Goal: Task Accomplishment & Management: Manage account settings

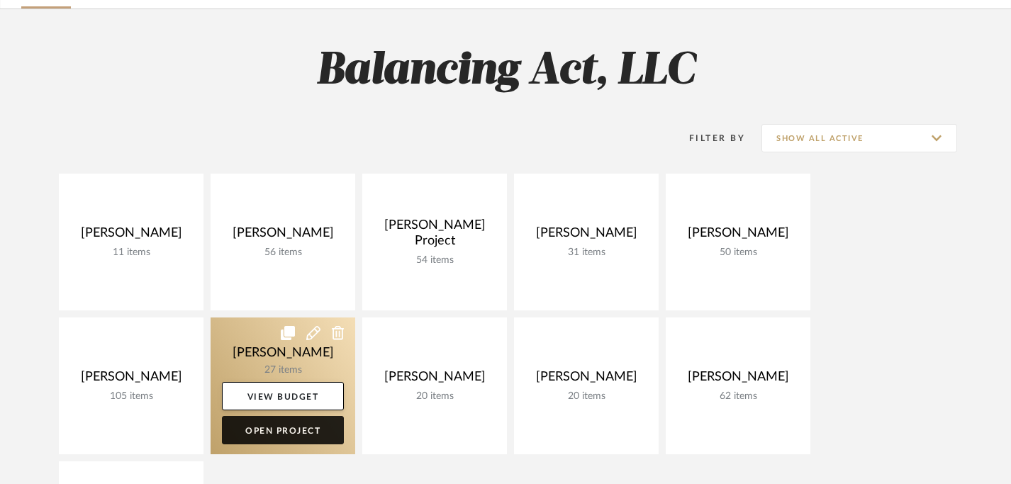
click at [292, 435] on link "Open Project" at bounding box center [283, 430] width 122 height 28
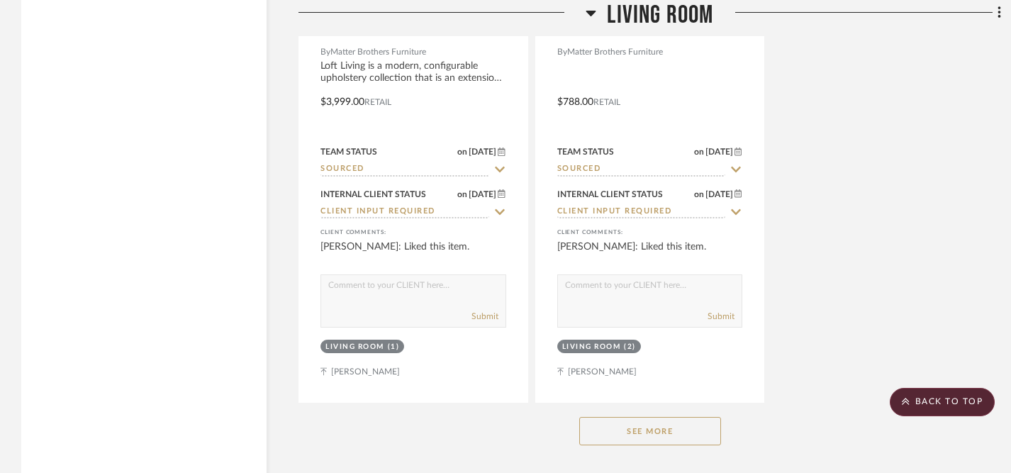
scroll to position [5933, 0]
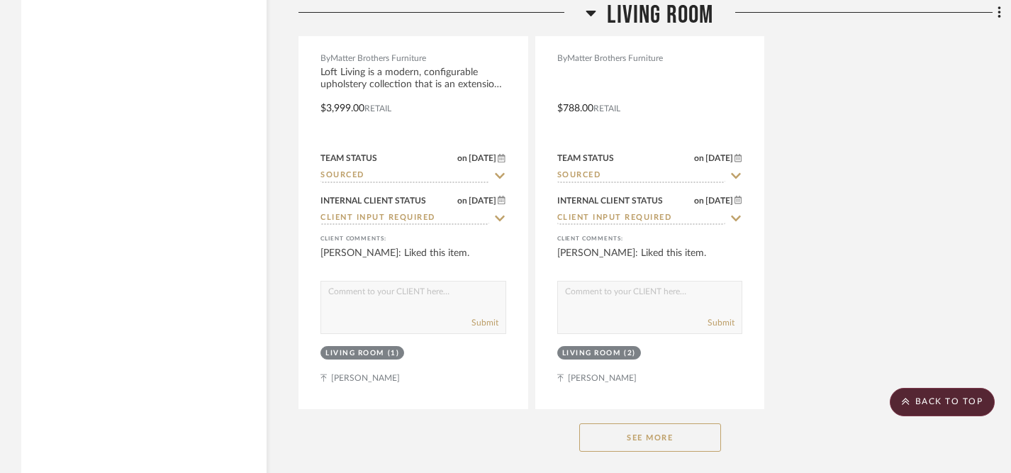
click at [622, 428] on button "See More" at bounding box center [650, 437] width 142 height 28
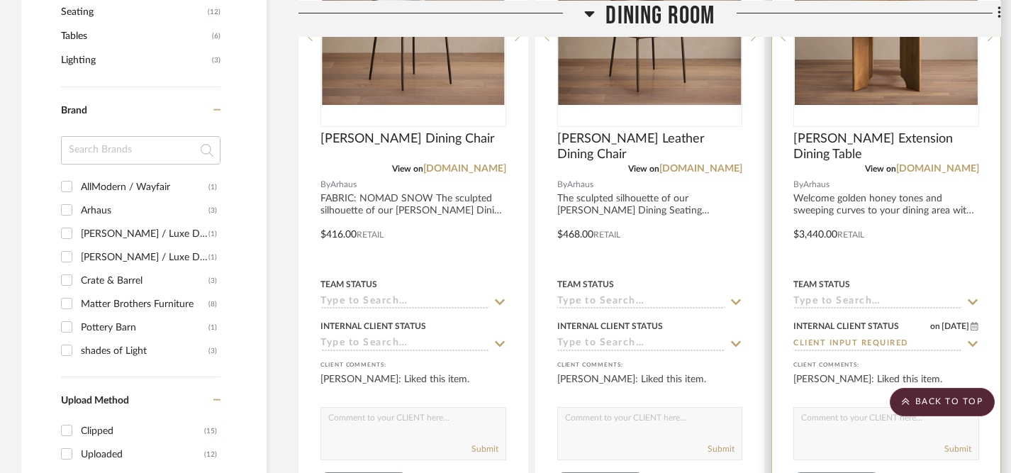
scroll to position [1100, 0]
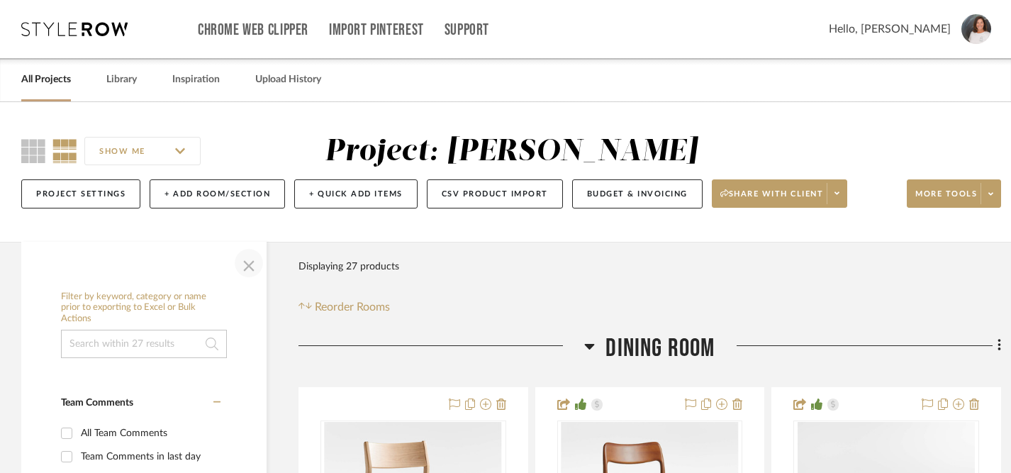
click at [256, 264] on span "button" at bounding box center [249, 263] width 34 height 34
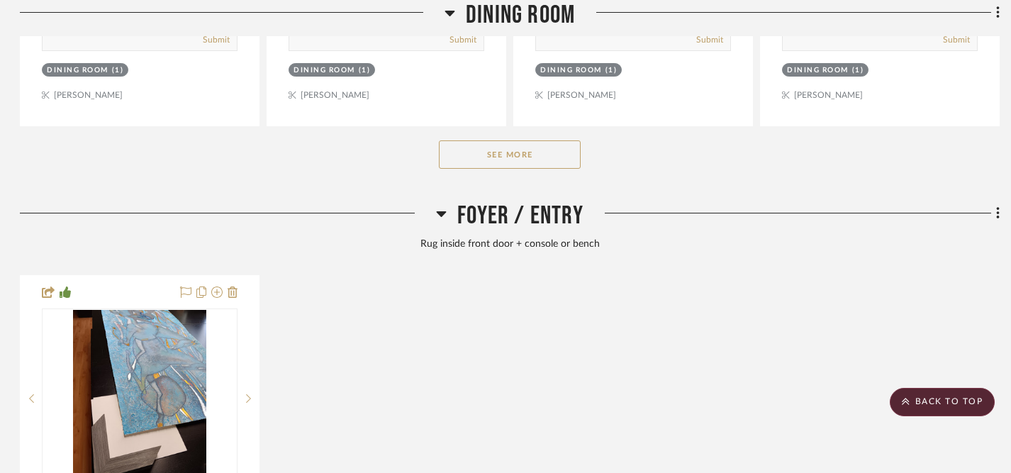
scroll to position [877, 1]
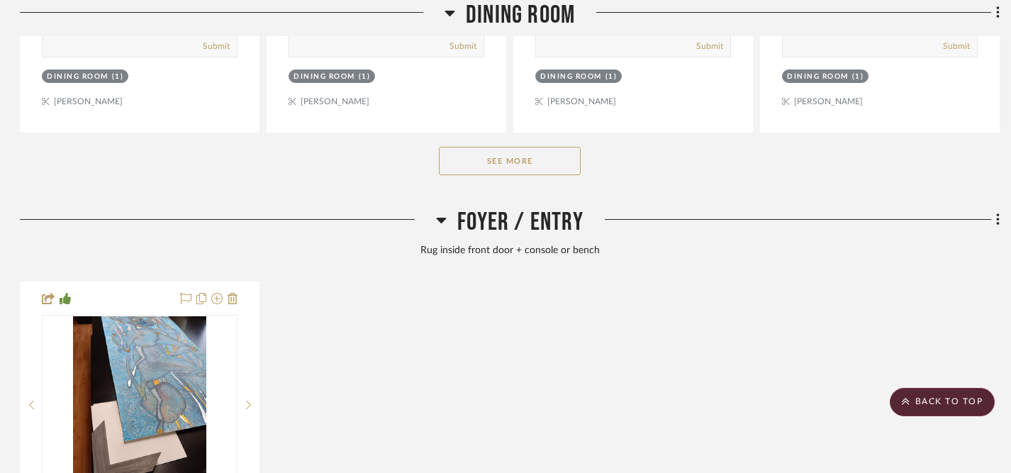
click at [497, 164] on button "See More" at bounding box center [510, 161] width 142 height 28
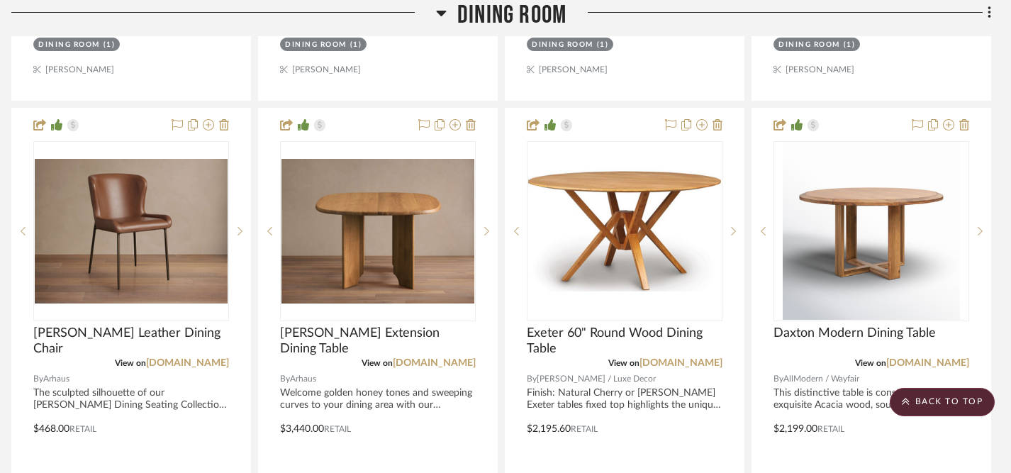
scroll to position [921, 10]
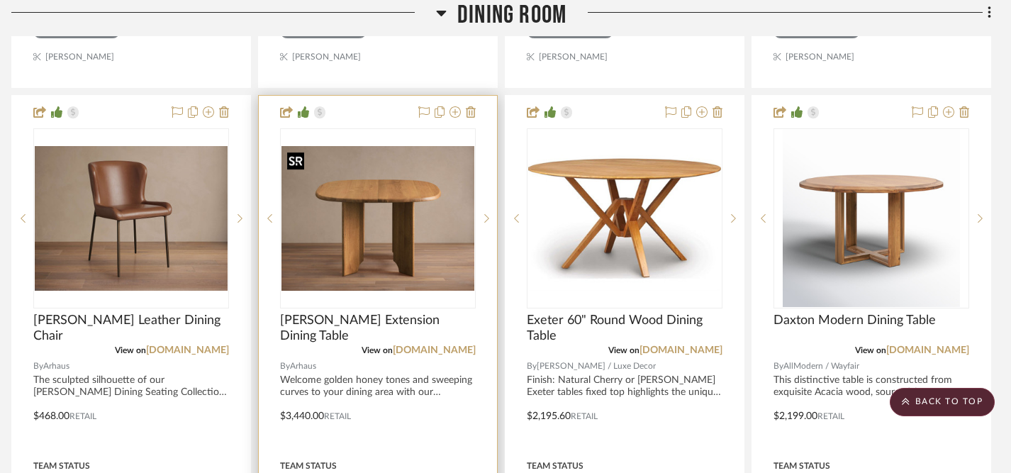
click at [396, 254] on img "0" at bounding box center [378, 218] width 193 height 145
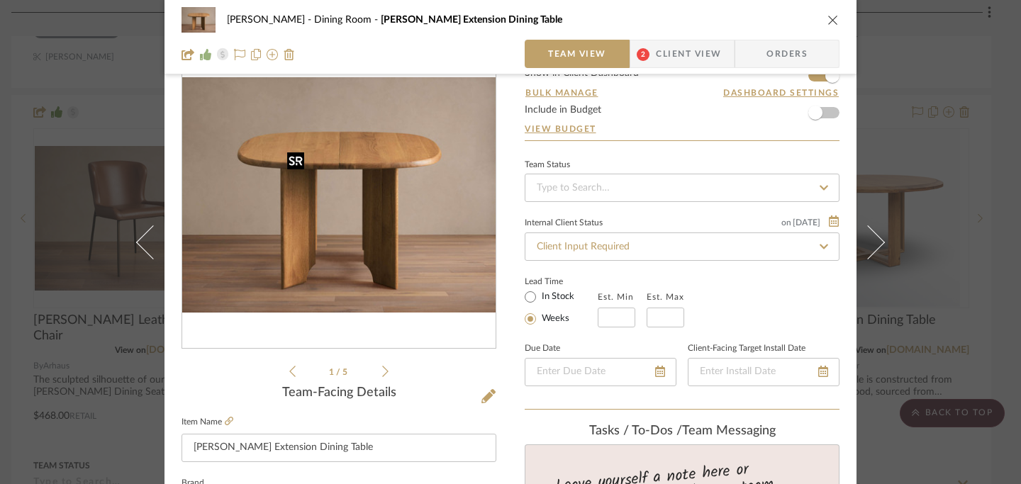
scroll to position [0, 0]
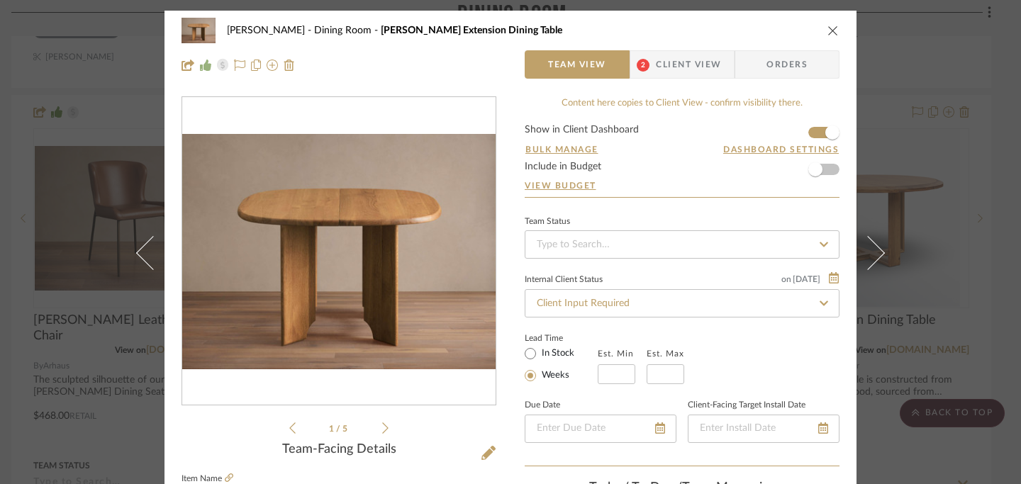
click at [687, 67] on span "Client View" at bounding box center [688, 64] width 65 height 28
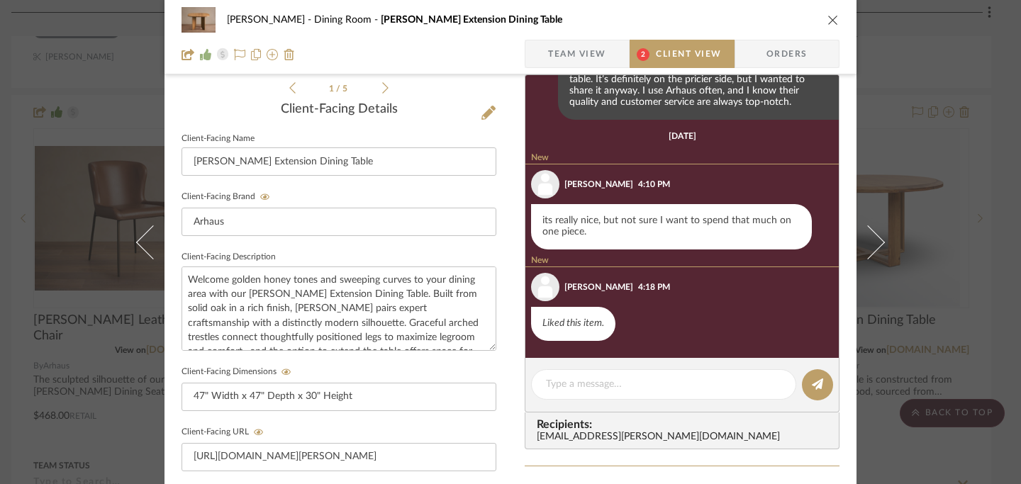
scroll to position [339, 0]
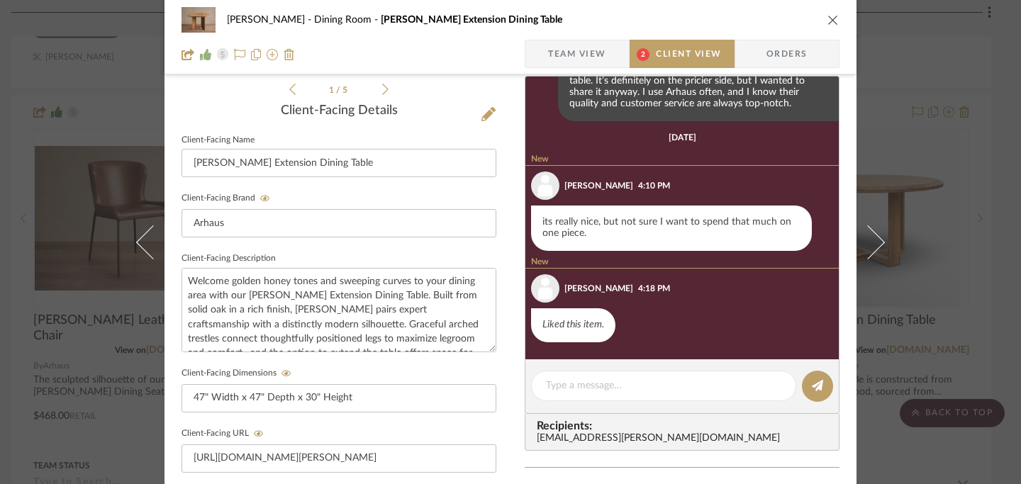
click at [633, 403] on editor-of-message at bounding box center [682, 387] width 315 height 55
click at [631, 393] on textarea at bounding box center [663, 386] width 235 height 15
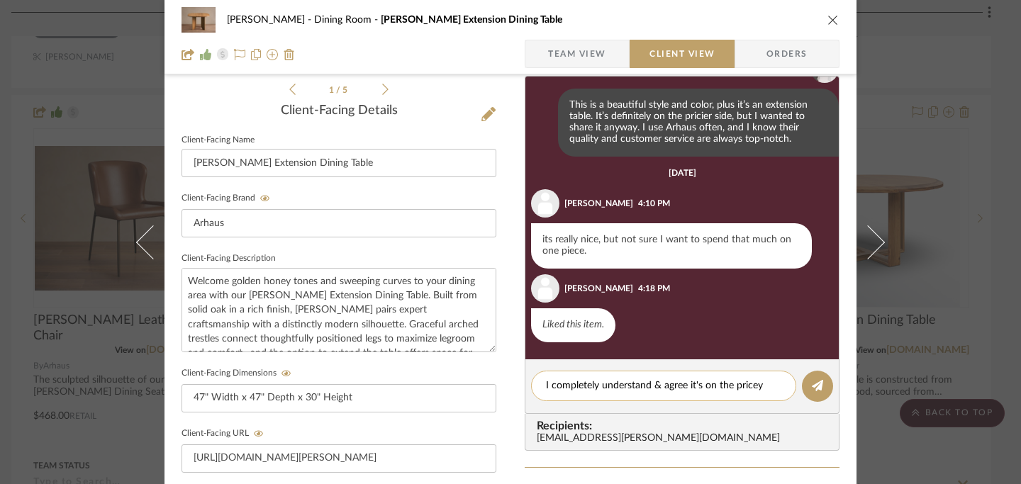
scroll to position [0, 0]
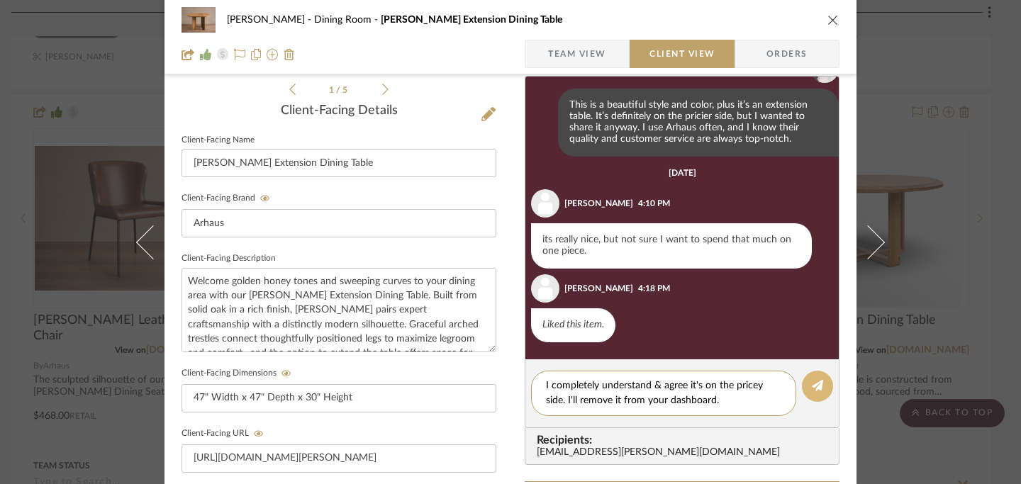
type textarea "I completely understand & agree it's on the pricey side. I'll remove it from yo…"
click at [814, 389] on icon at bounding box center [817, 385] width 11 height 11
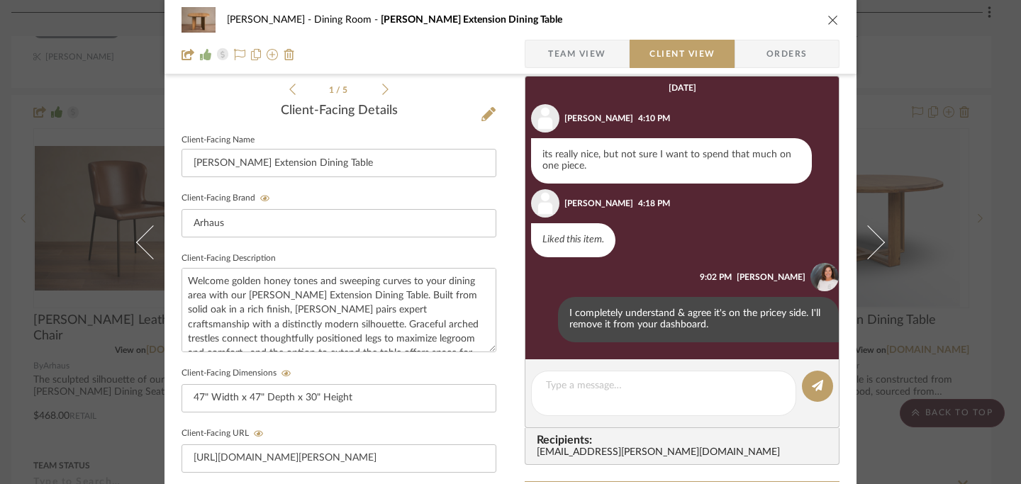
click at [833, 18] on icon "close" at bounding box center [833, 19] width 11 height 11
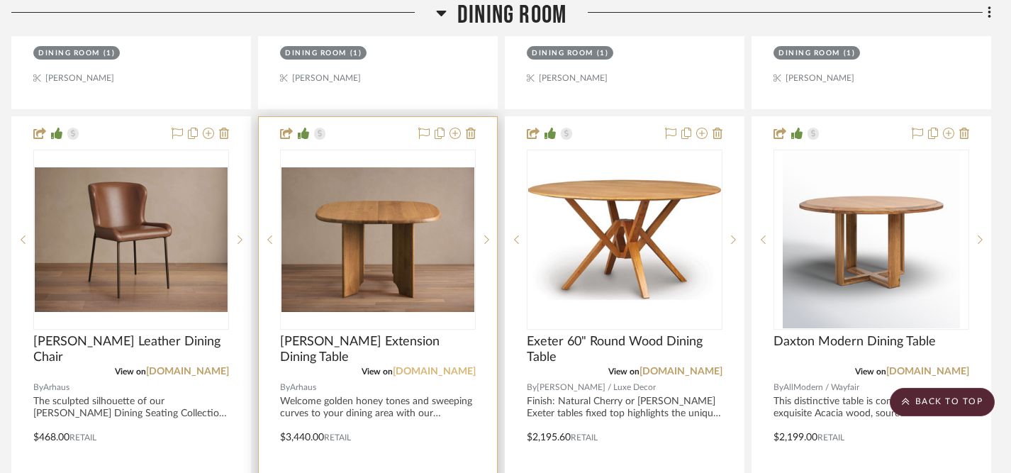
scroll to position [896, 10]
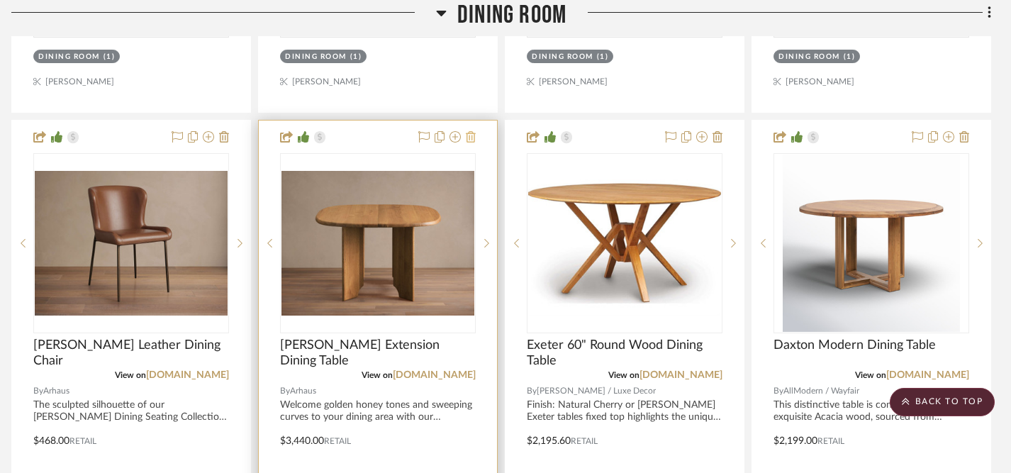
click at [472, 136] on icon at bounding box center [471, 136] width 10 height 11
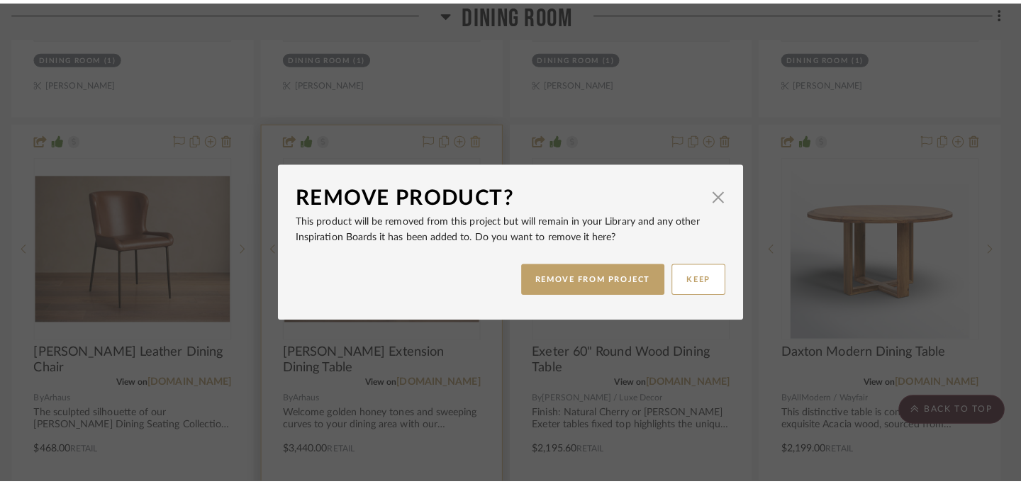
scroll to position [0, 0]
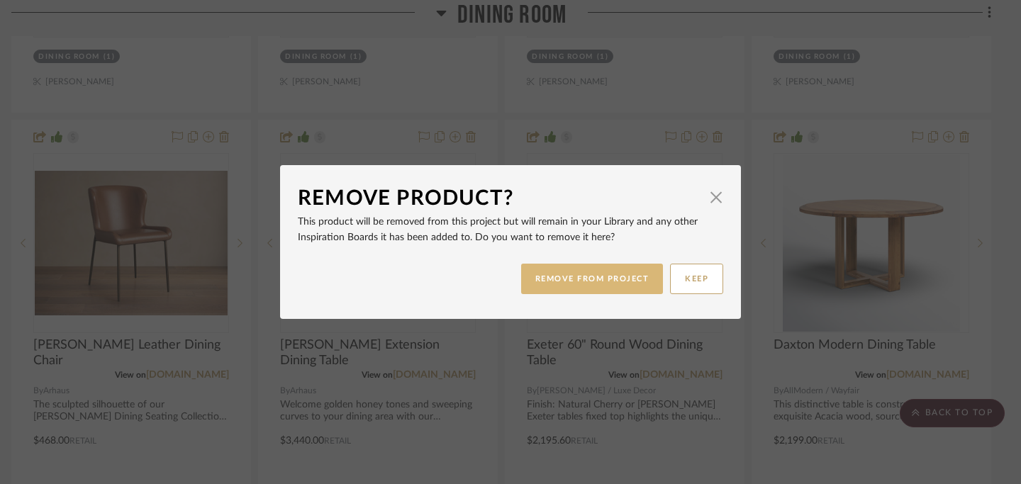
click at [577, 276] on button "REMOVE FROM PROJECT" at bounding box center [592, 279] width 143 height 30
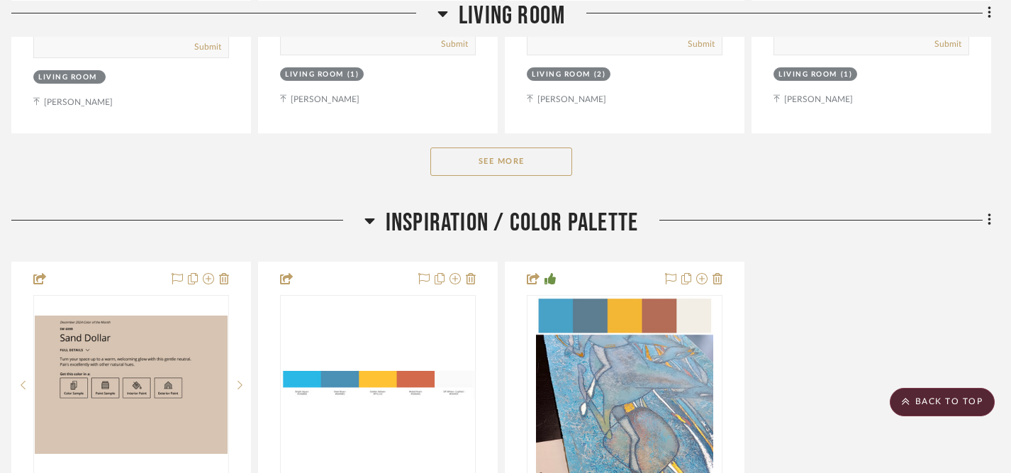
scroll to position [4321, 10]
click at [507, 156] on button "See More" at bounding box center [501, 162] width 142 height 28
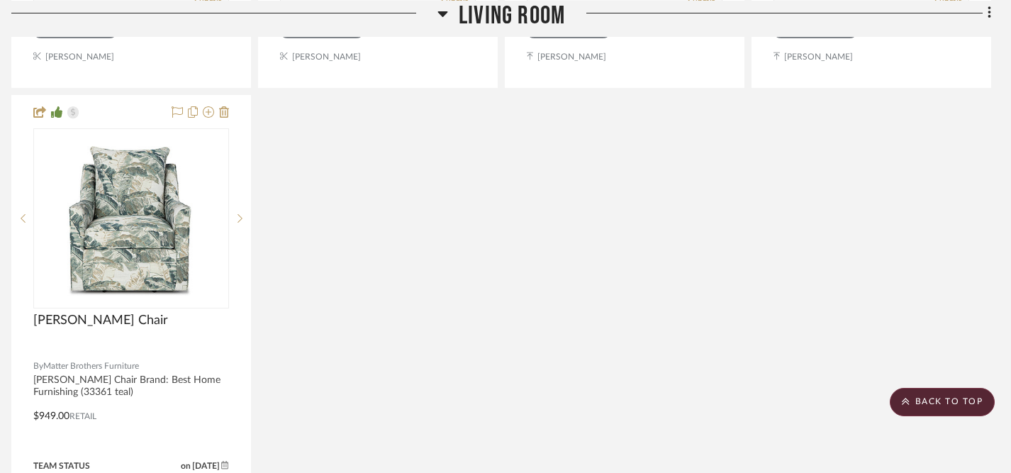
scroll to position [4999, 10]
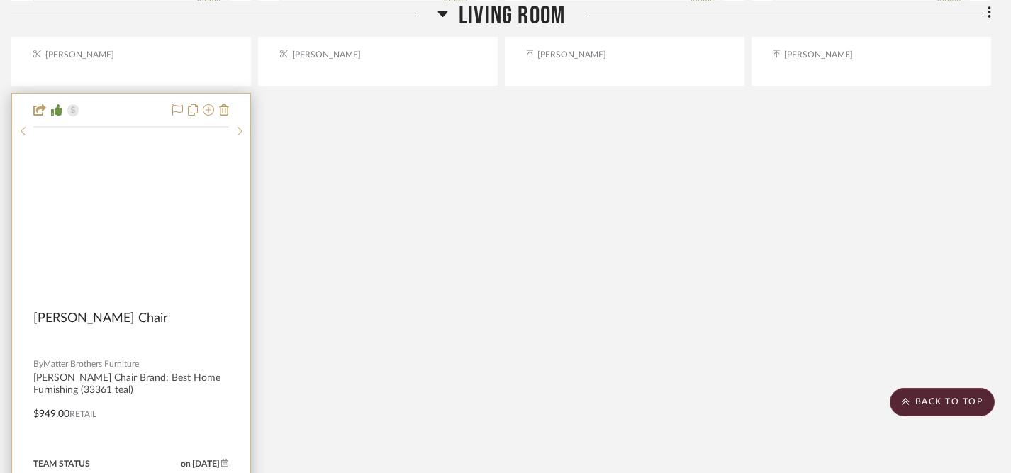
click at [0, 0] on img at bounding box center [0, 0] width 0 height 0
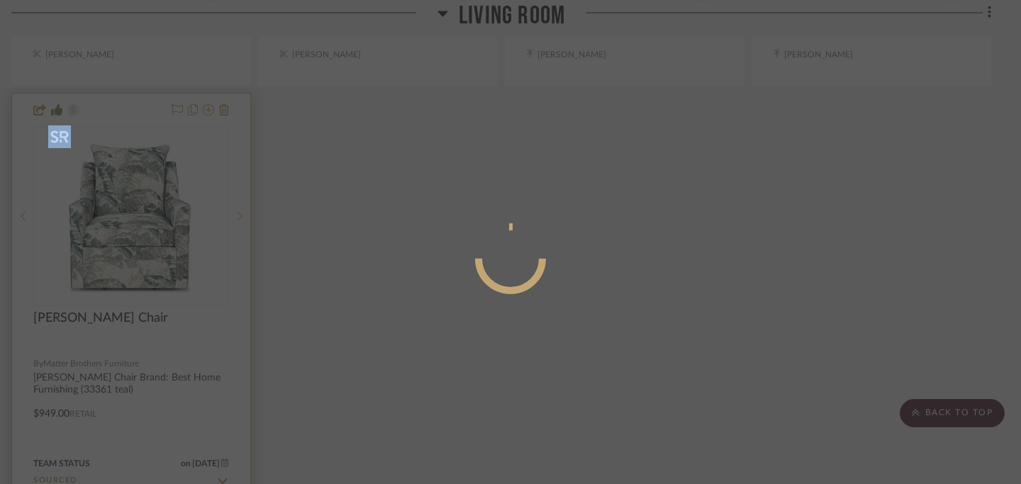
click at [140, 223] on div at bounding box center [510, 242] width 1021 height 484
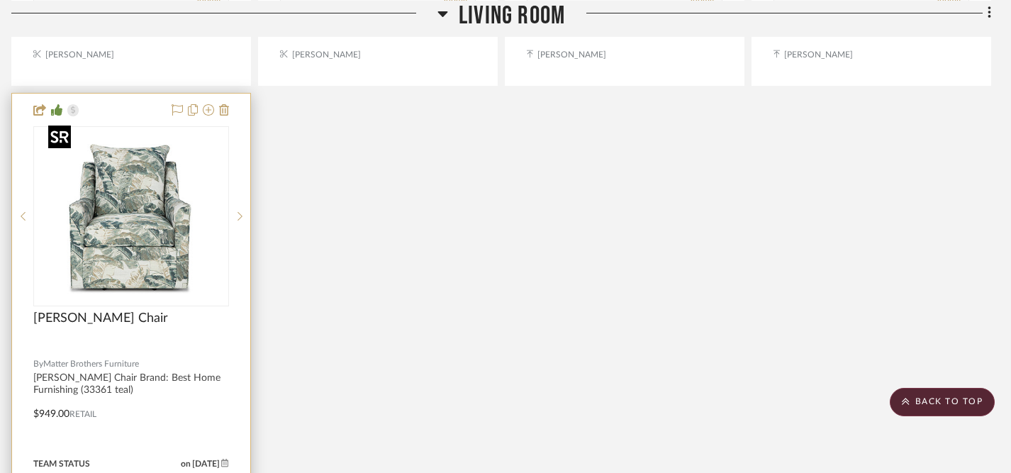
click at [140, 223] on img "0" at bounding box center [131, 216] width 177 height 177
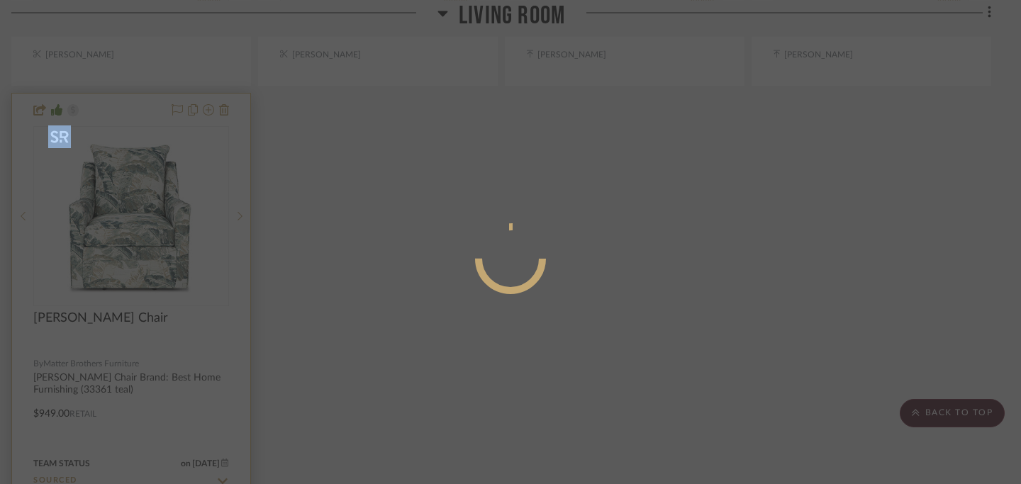
click at [140, 223] on div at bounding box center [510, 242] width 1021 height 484
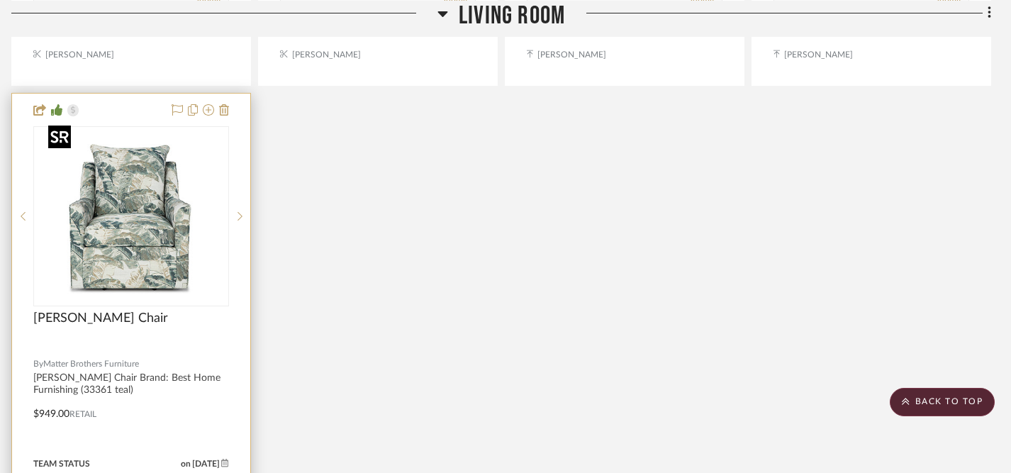
click at [140, 223] on img "0" at bounding box center [131, 216] width 177 height 177
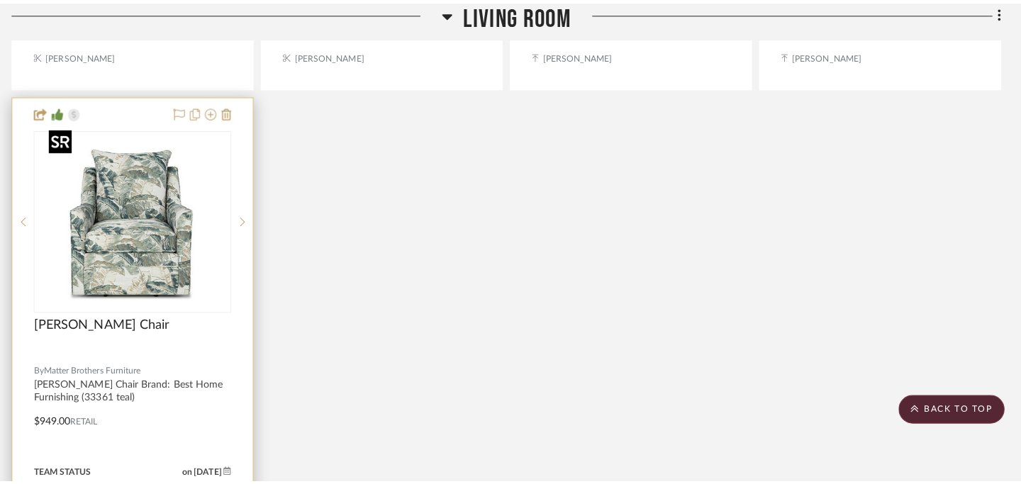
scroll to position [0, 0]
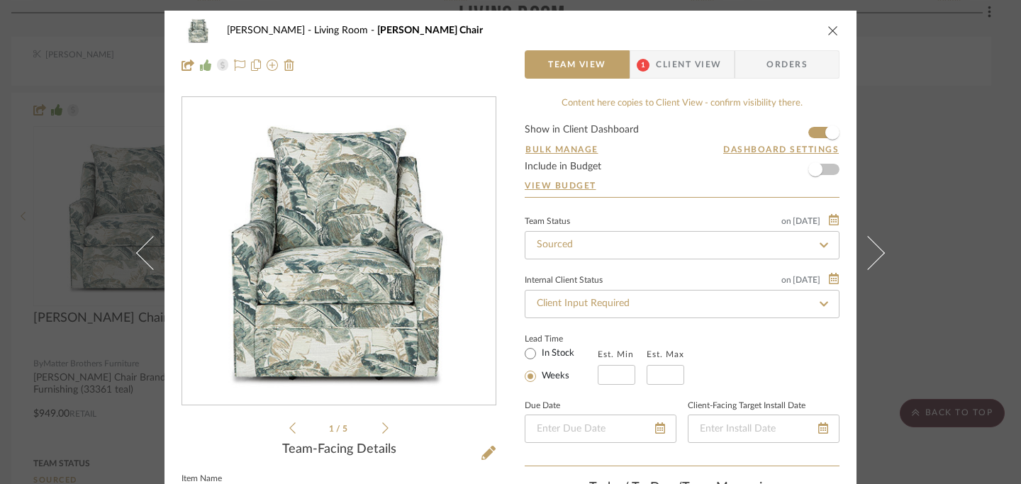
click at [382, 428] on icon at bounding box center [385, 428] width 6 height 11
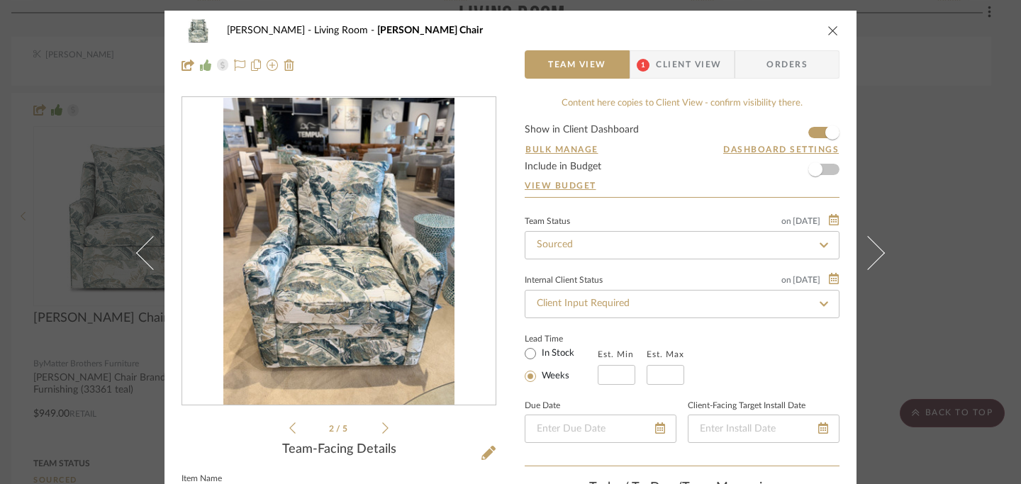
click at [382, 428] on icon at bounding box center [385, 428] width 6 height 11
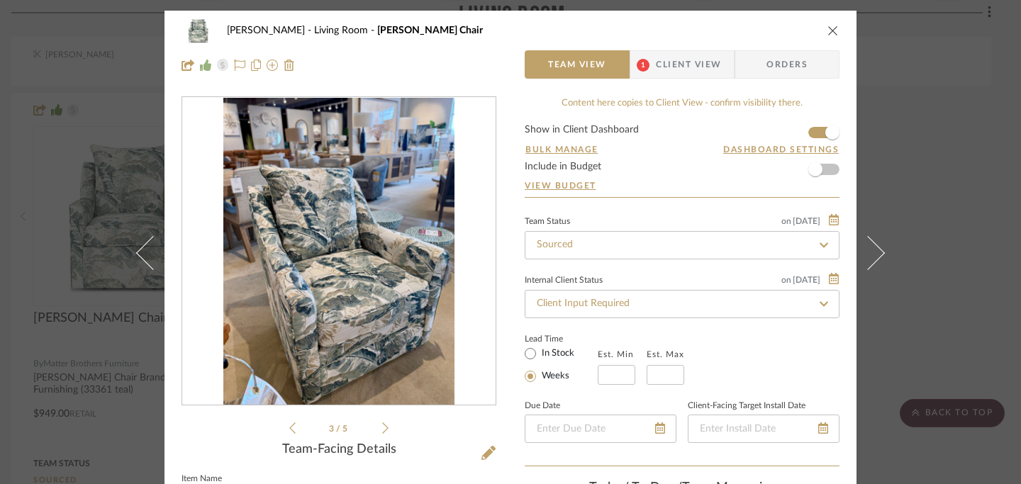
click at [382, 428] on icon at bounding box center [385, 428] width 6 height 11
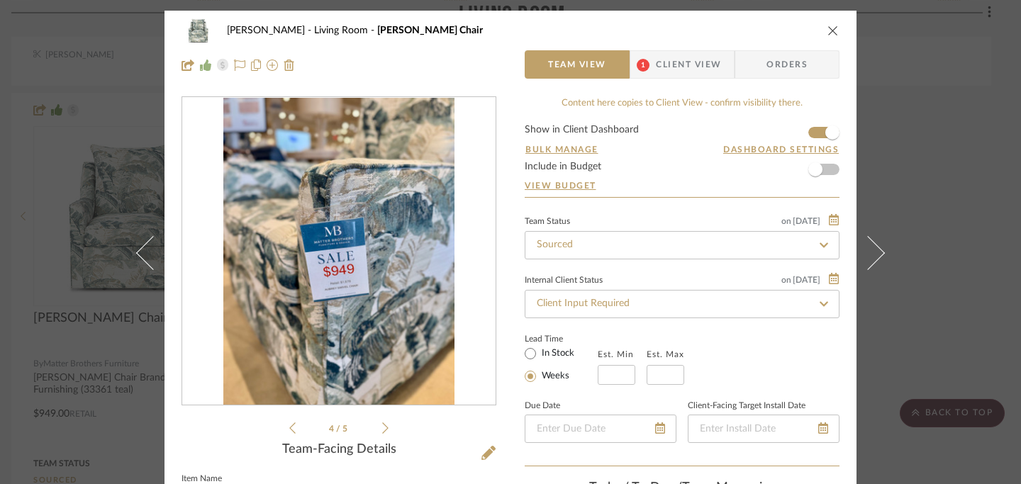
click at [382, 428] on icon at bounding box center [385, 428] width 6 height 11
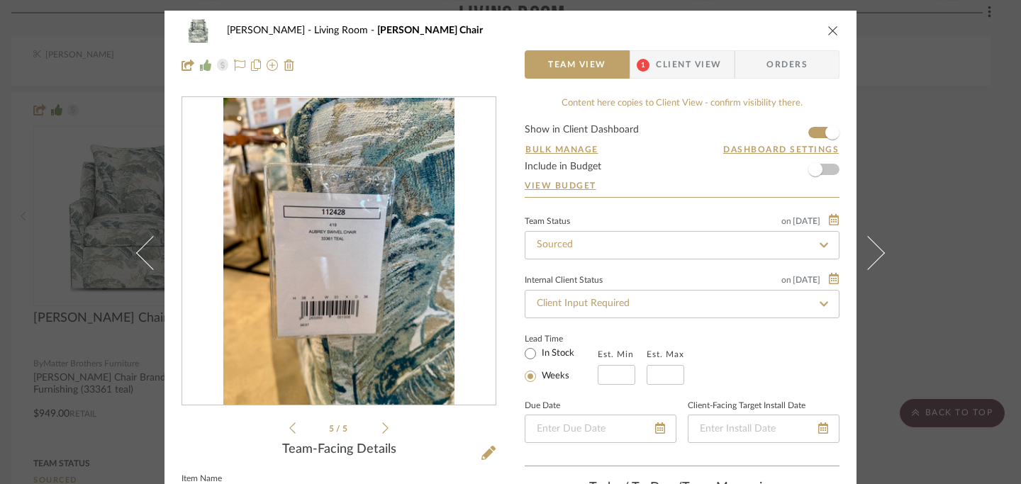
click at [382, 428] on icon at bounding box center [385, 428] width 6 height 11
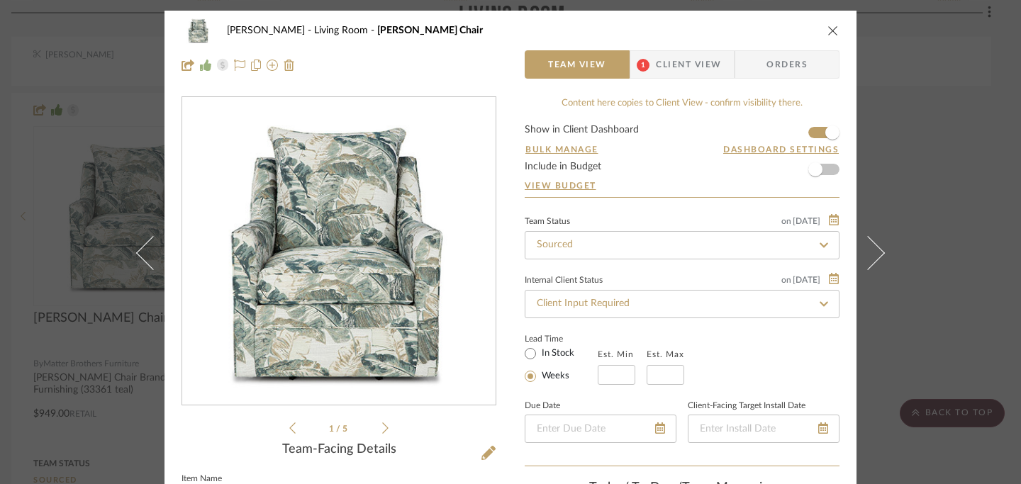
click at [382, 428] on icon at bounding box center [385, 428] width 6 height 11
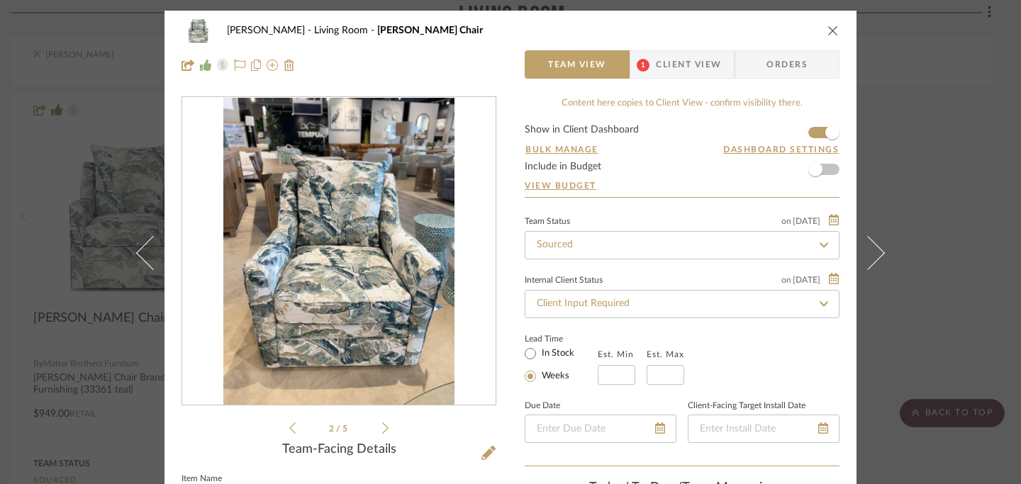
click at [289, 429] on icon at bounding box center [292, 428] width 6 height 13
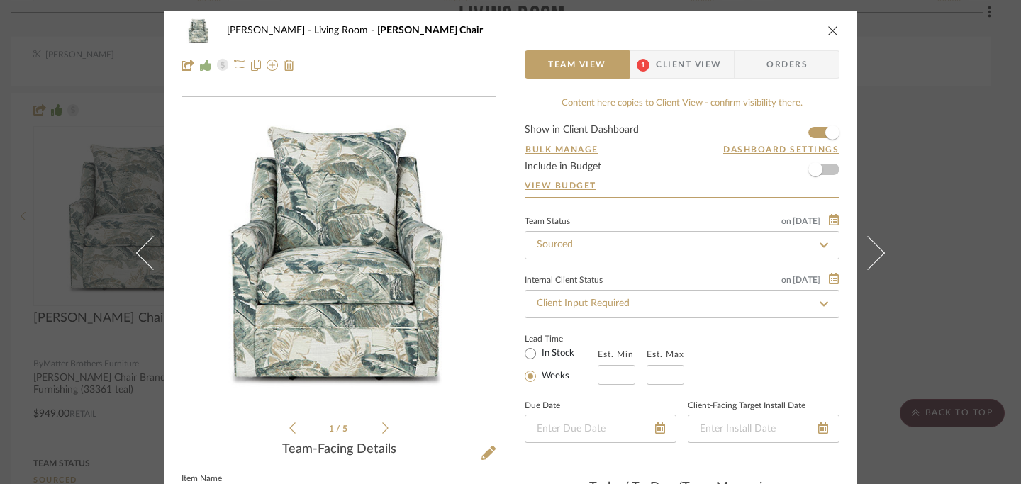
click at [830, 33] on icon "close" at bounding box center [833, 30] width 11 height 11
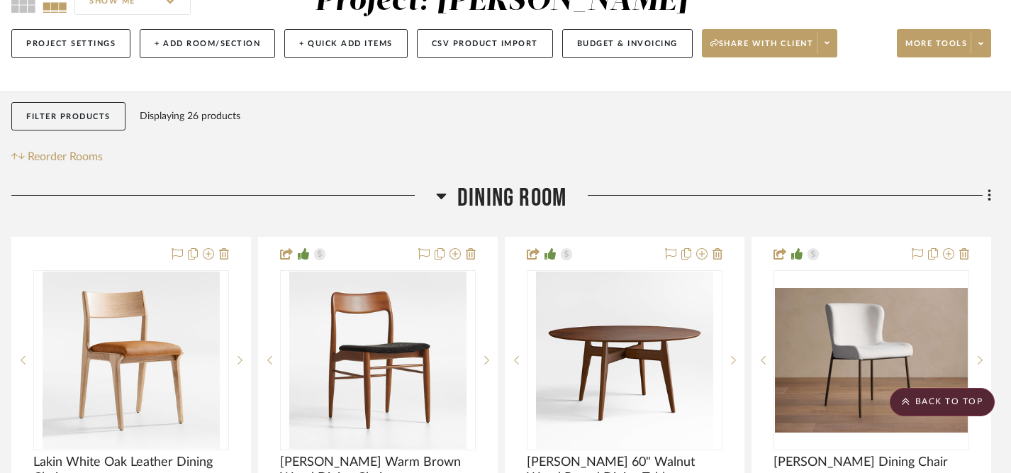
scroll to position [0, 10]
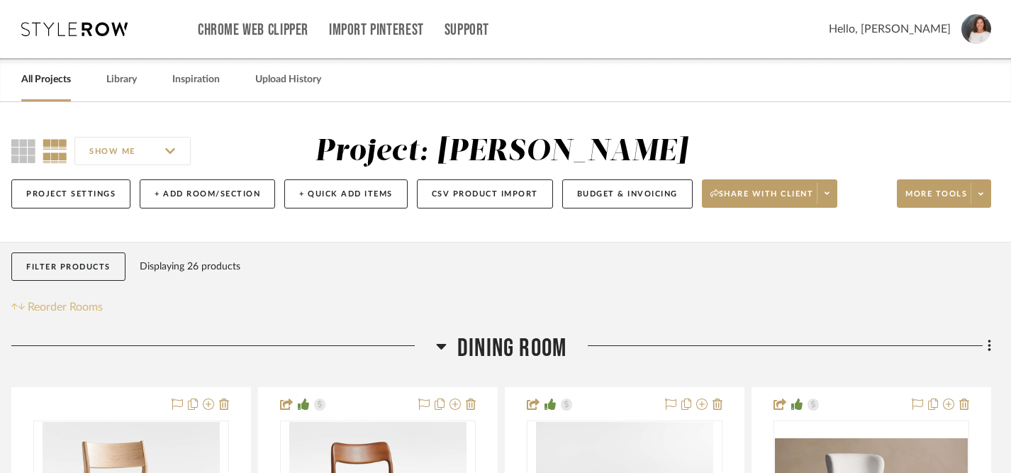
click at [75, 311] on span "Reorder Rooms" at bounding box center [65, 307] width 75 height 17
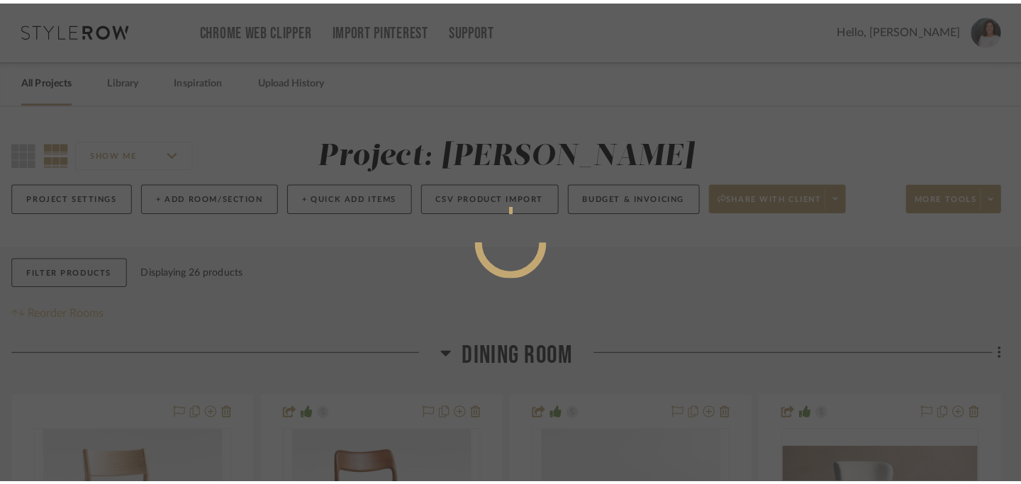
scroll to position [0, 0]
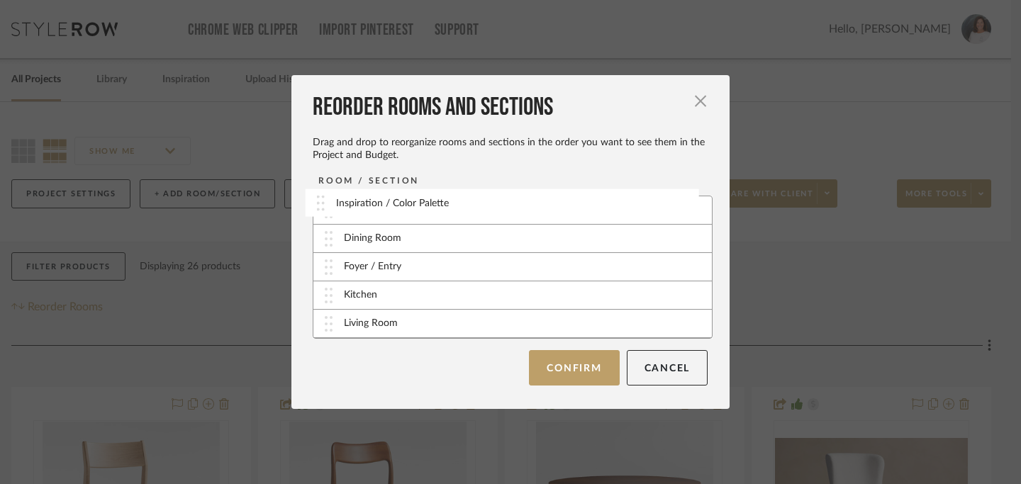
drag, startPoint x: 326, startPoint y: 328, endPoint x: 323, endPoint y: 209, distance: 119.9
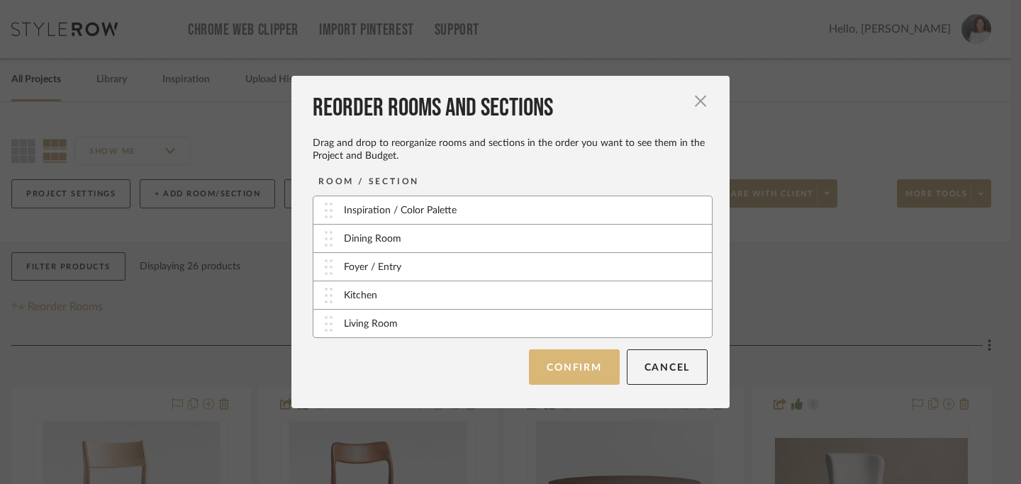
click at [562, 374] on button "Confirm" at bounding box center [574, 367] width 90 height 35
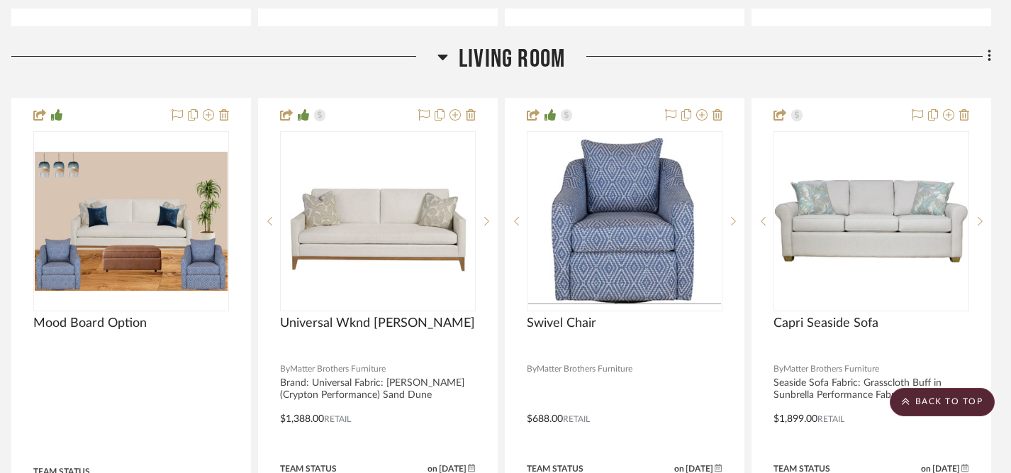
scroll to position [4431, 10]
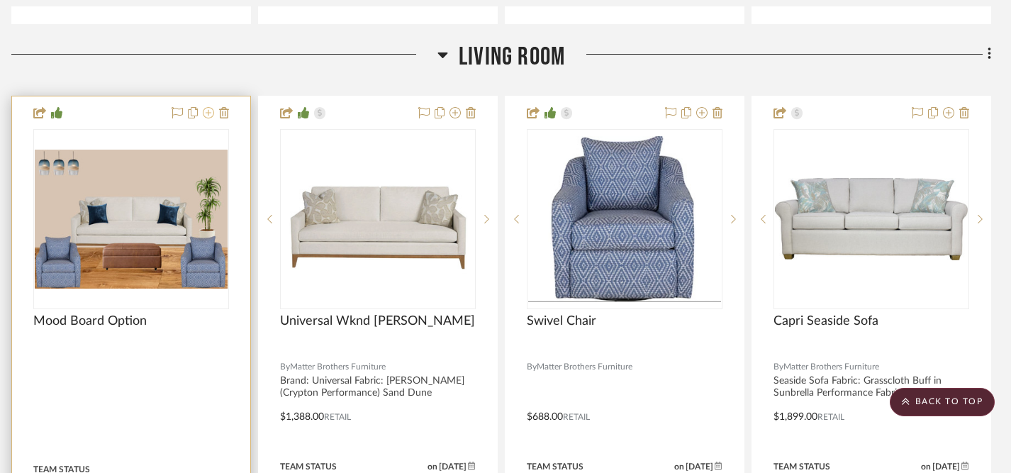
click at [208, 107] on icon at bounding box center [208, 112] width 11 height 11
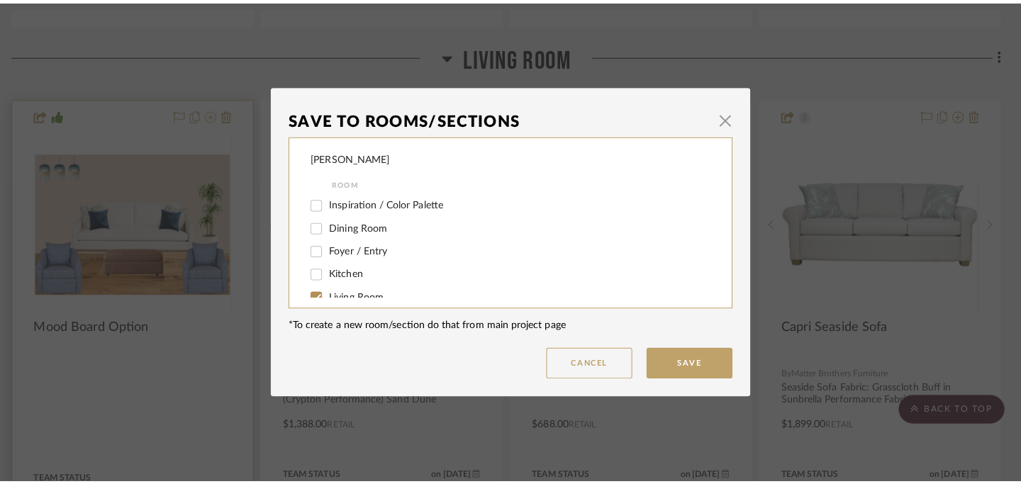
scroll to position [0, 0]
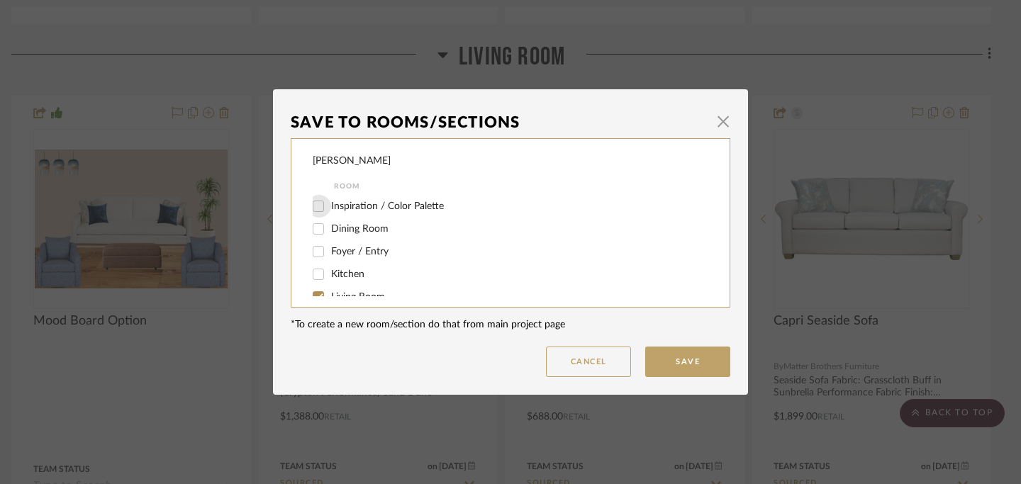
click at [311, 206] on input "Inspiration / Color Palette" at bounding box center [318, 206] width 23 height 23
checkbox input "true"
click at [314, 279] on input "Living Room" at bounding box center [318, 281] width 23 height 23
checkbox input "false"
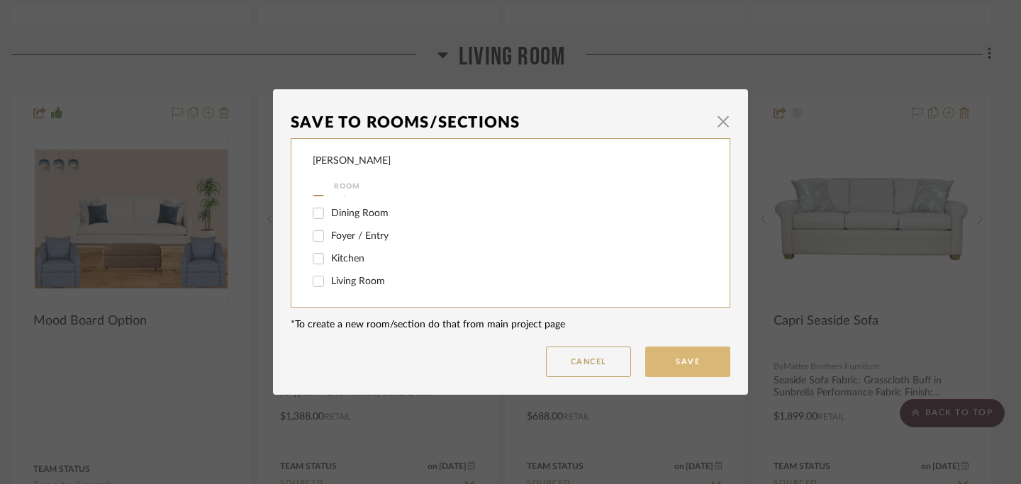
click at [684, 364] on button "Save" at bounding box center [687, 362] width 85 height 30
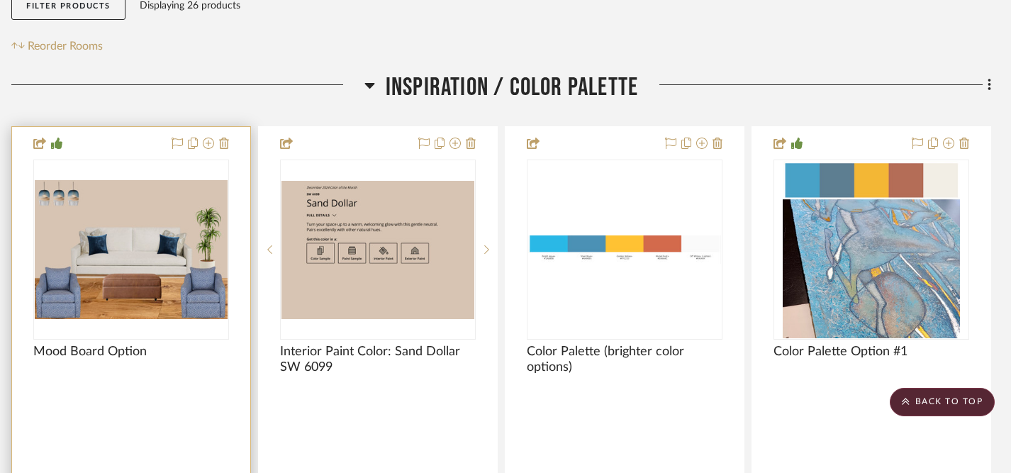
scroll to position [0, 10]
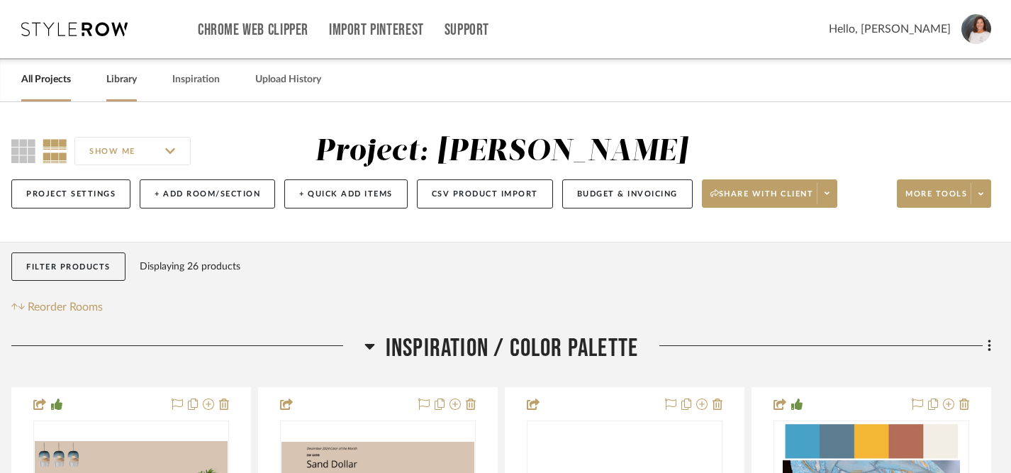
click at [106, 82] on link "Library" at bounding box center [121, 79] width 30 height 19
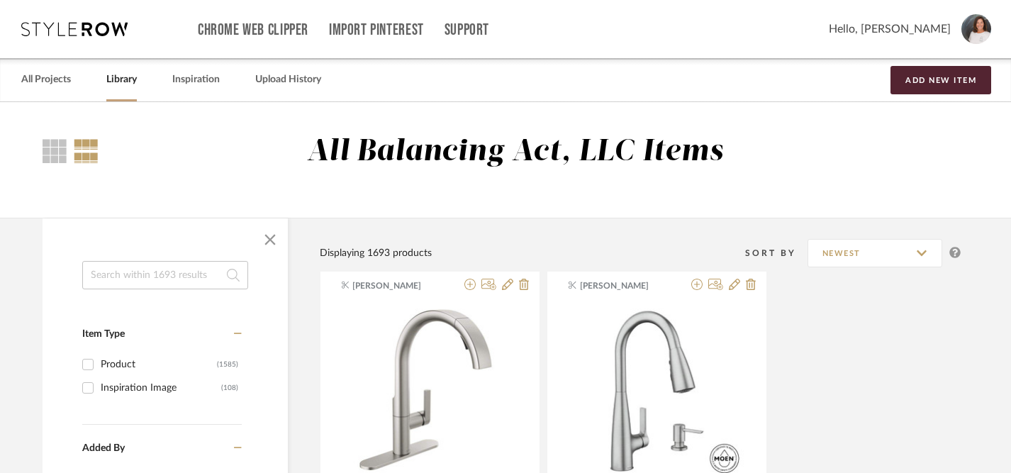
click at [139, 278] on input at bounding box center [165, 275] width 166 height 28
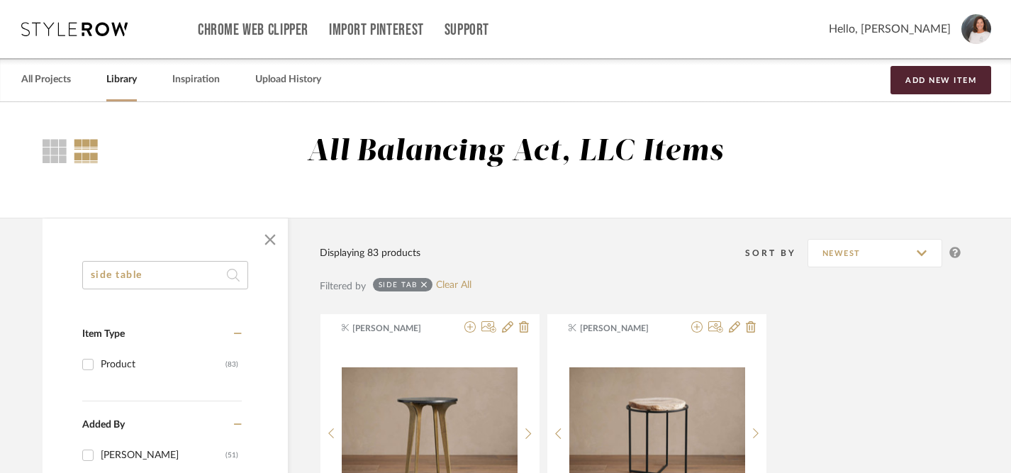
type input "side table"
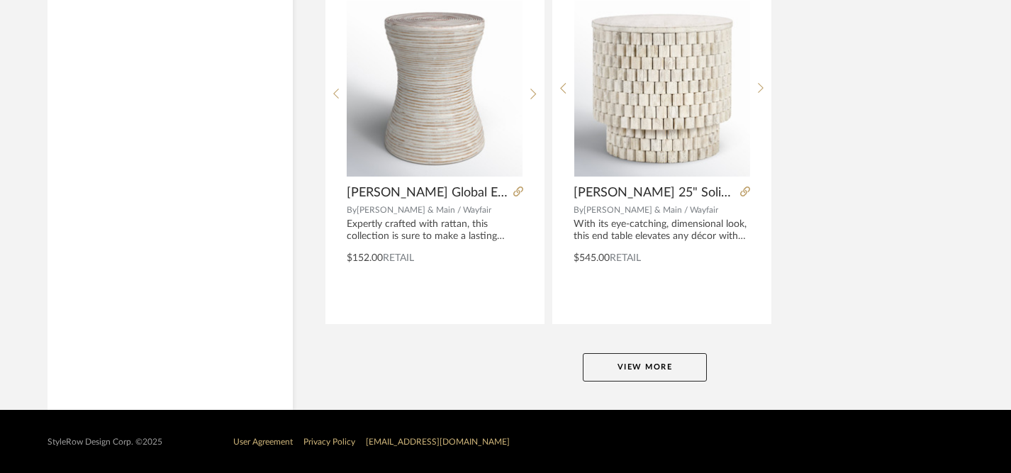
scroll to position [6504, 5]
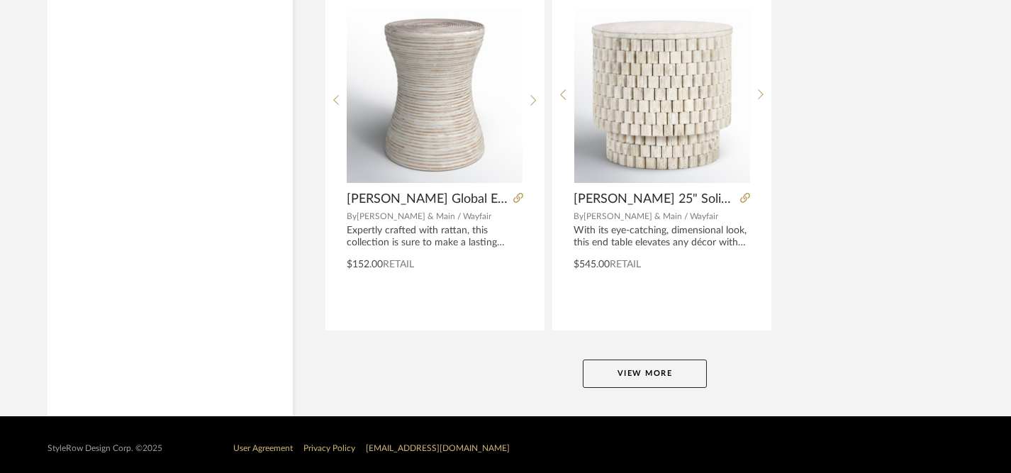
click at [625, 375] on button "View More" at bounding box center [645, 374] width 124 height 28
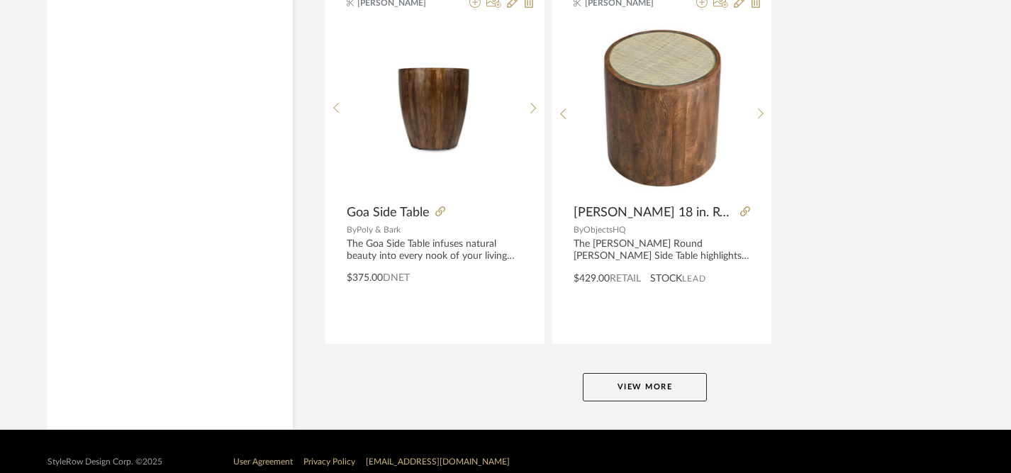
scroll to position [13042, 5]
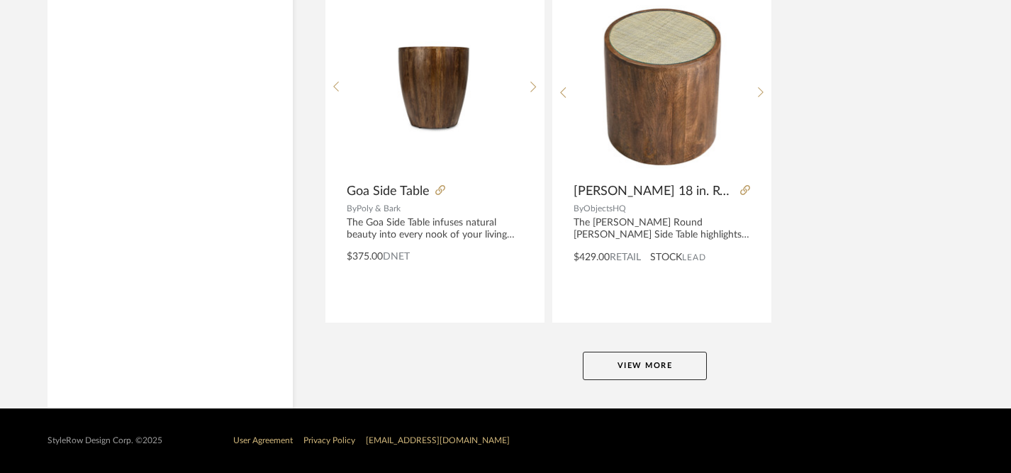
click at [630, 368] on button "View More" at bounding box center [645, 366] width 124 height 28
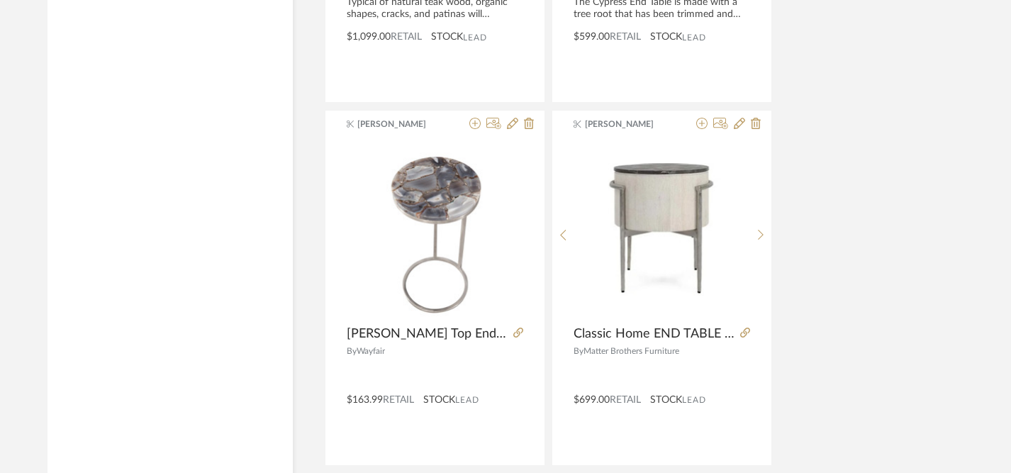
scroll to position [13628, 5]
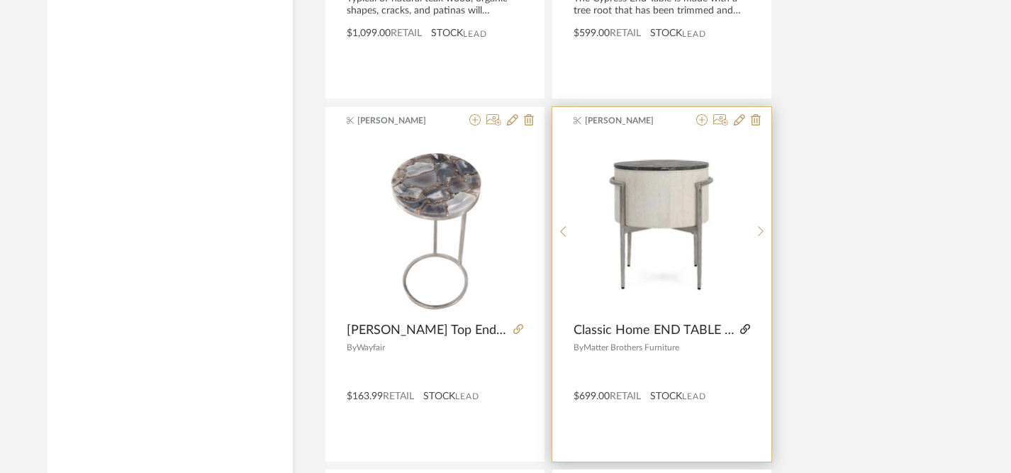
click at [743, 332] on icon at bounding box center [745, 329] width 10 height 10
click at [657, 241] on img "0" at bounding box center [662, 226] width 176 height 132
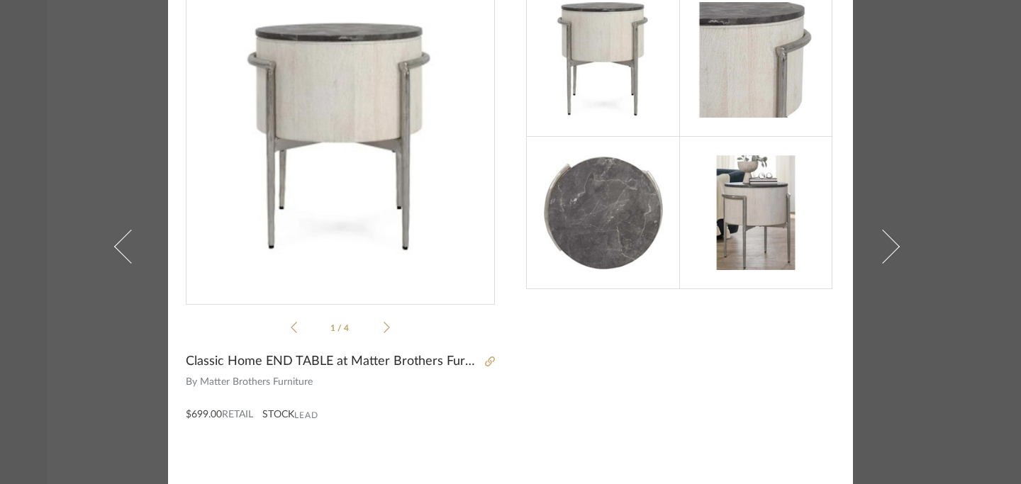
scroll to position [126, 0]
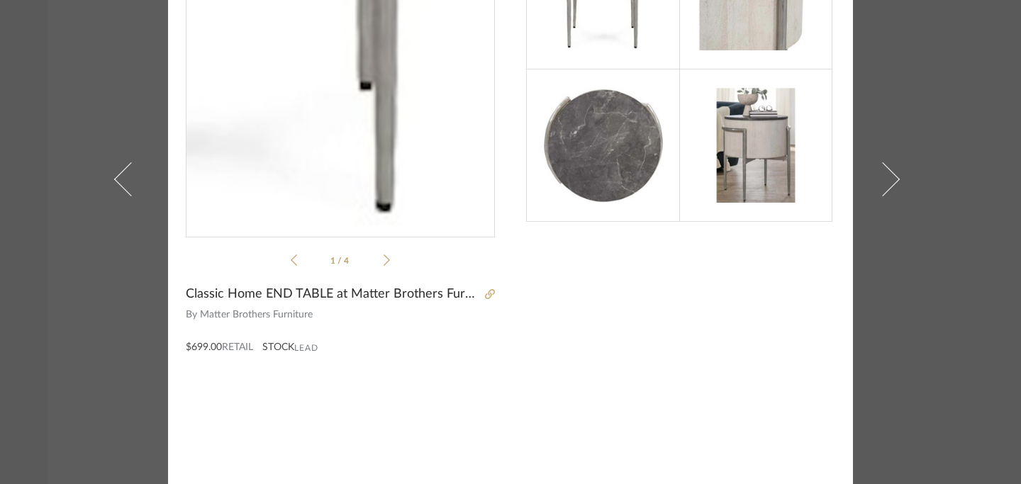
click at [386, 172] on img "0" at bounding box center [340, 71] width 309 height 232
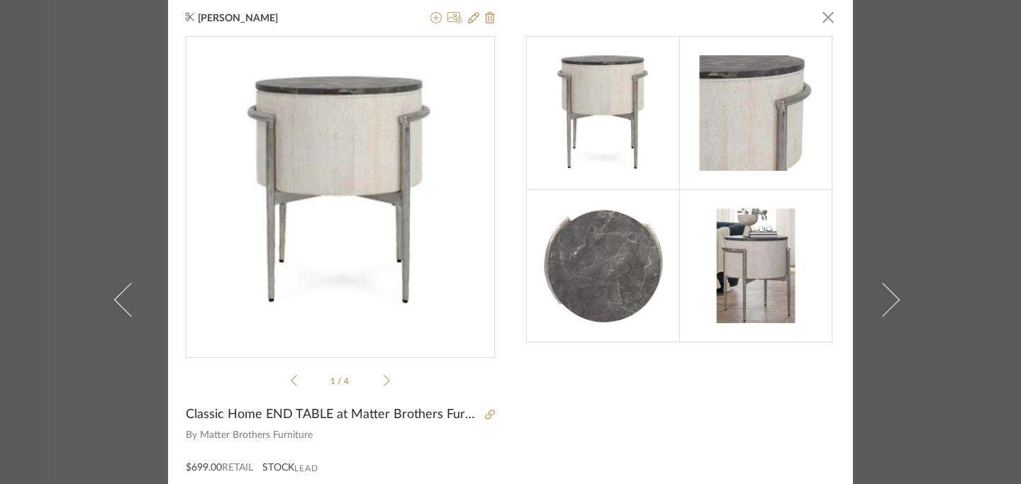
scroll to position [0, 0]
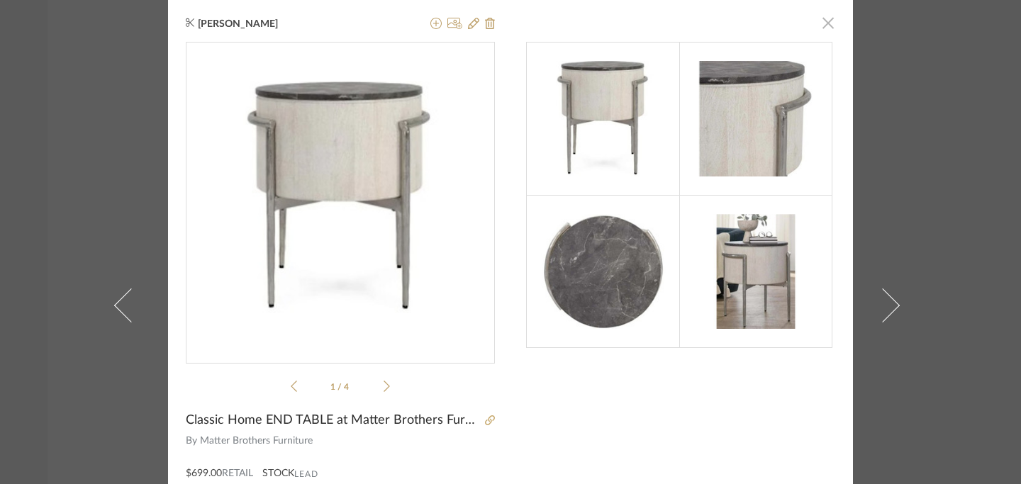
click at [823, 31] on span "button" at bounding box center [828, 23] width 28 height 28
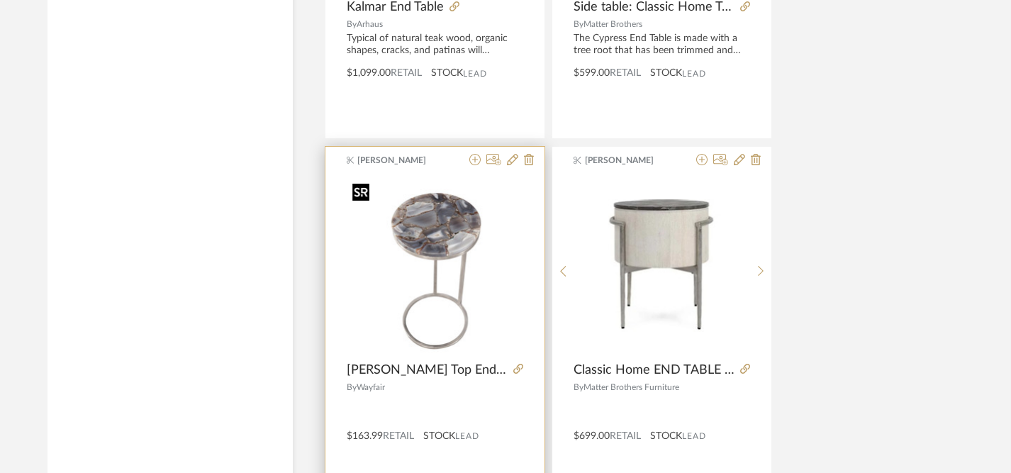
scroll to position [13586, 5]
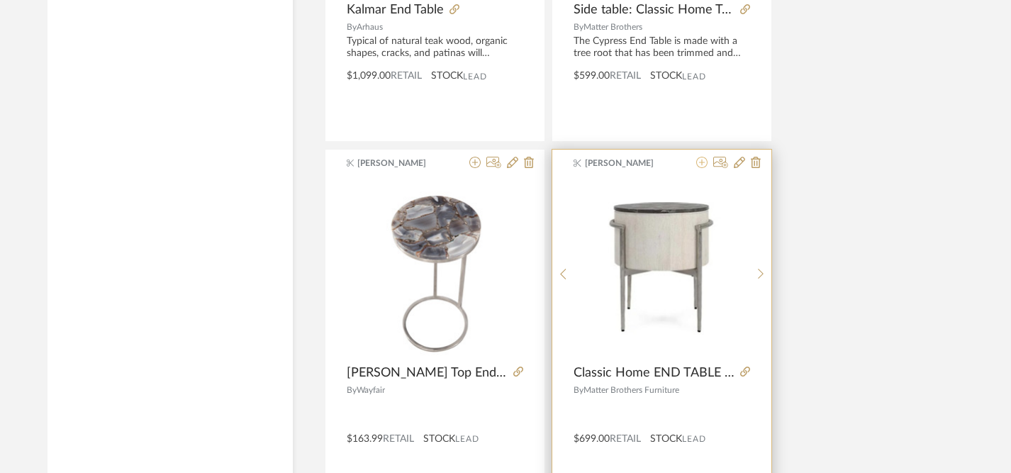
click at [703, 164] on icon at bounding box center [701, 162] width 11 height 11
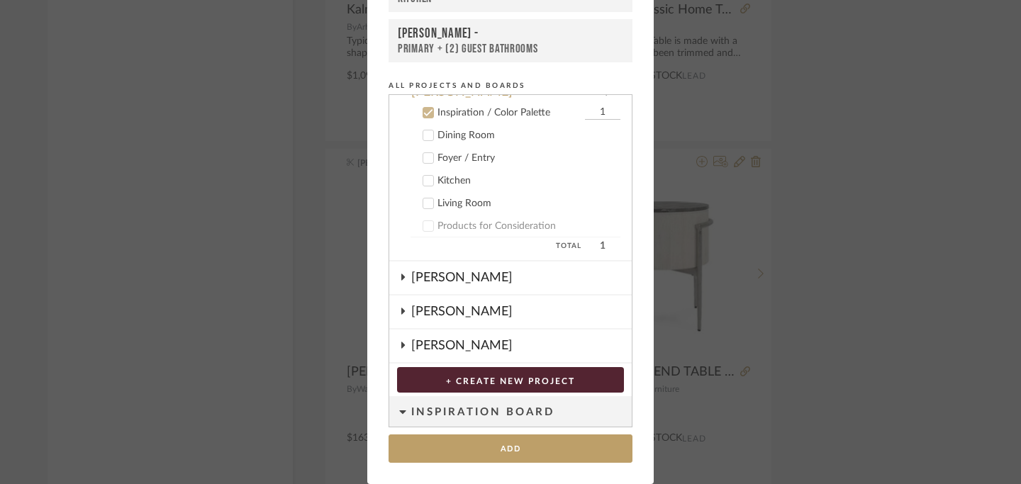
scroll to position [262, 0]
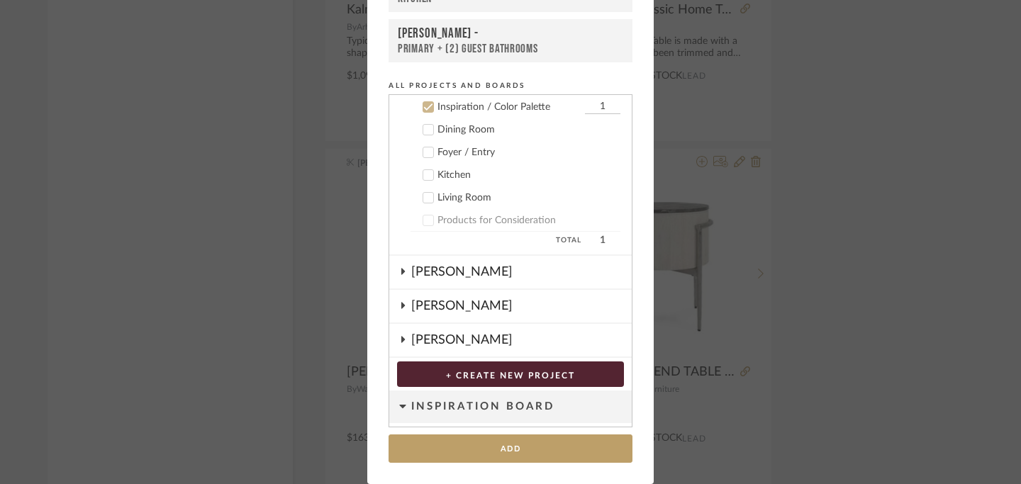
click at [427, 199] on icon at bounding box center [428, 198] width 10 height 10
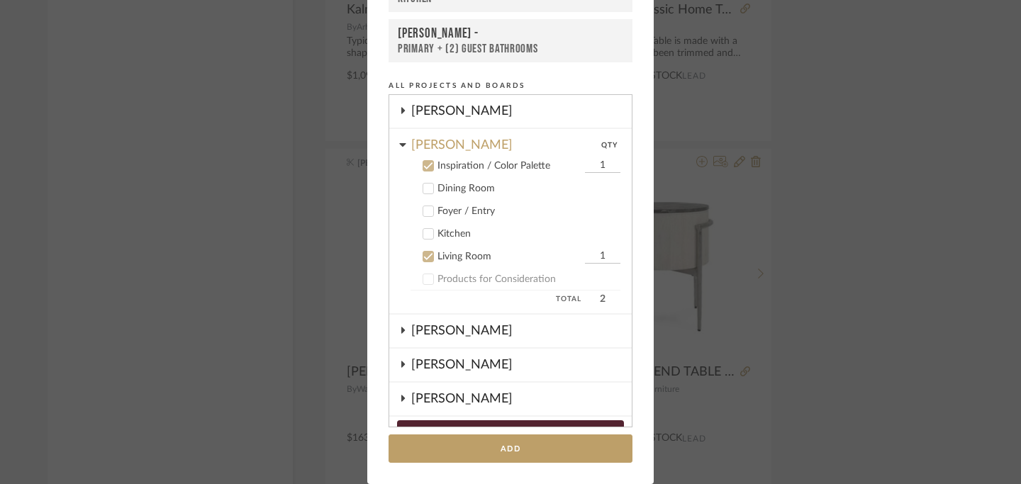
scroll to position [201, 0]
click at [426, 165] on icon at bounding box center [428, 168] width 9 height 7
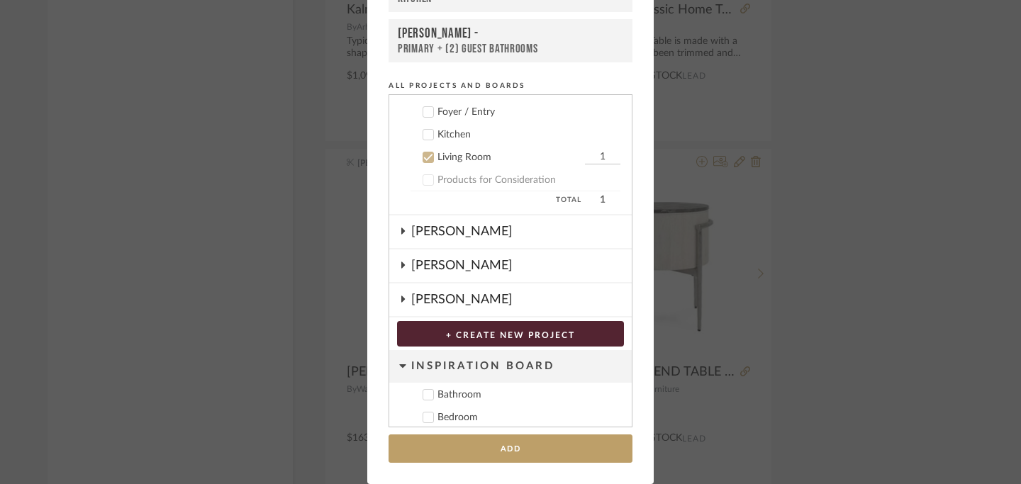
scroll to position [304, 0]
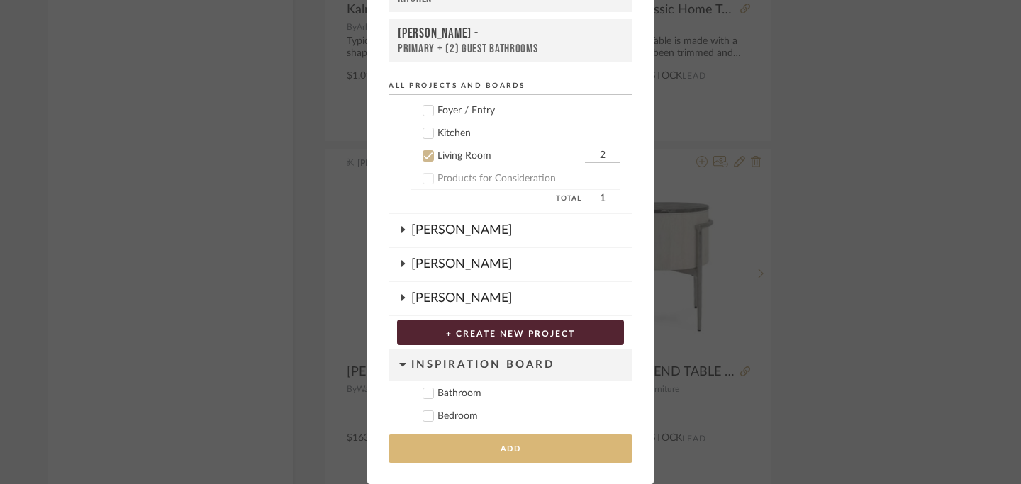
type input "2"
click at [502, 447] on button "Add" at bounding box center [511, 449] width 244 height 29
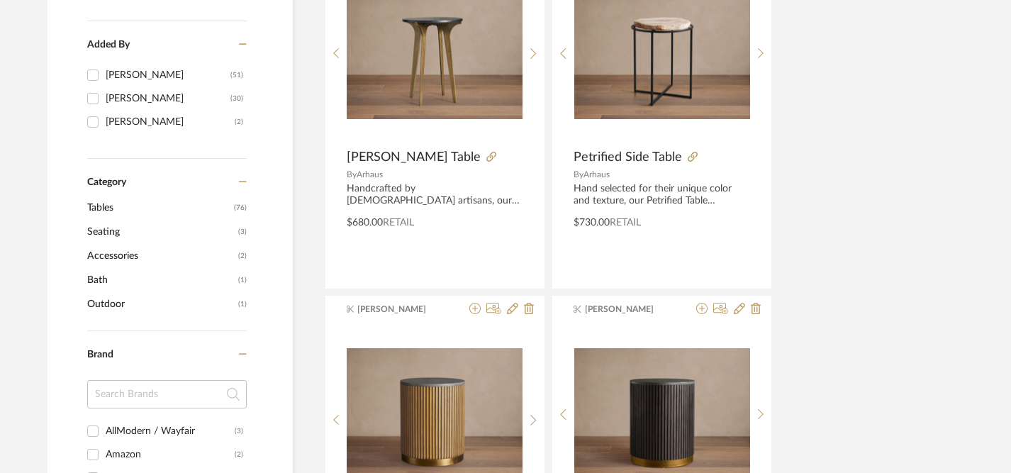
scroll to position [0, 5]
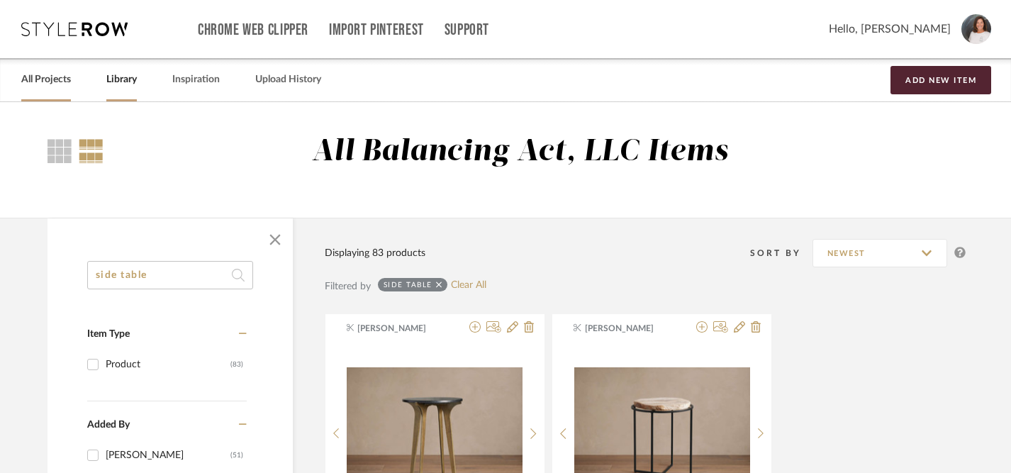
click at [61, 87] on link "All Projects" at bounding box center [46, 79] width 50 height 19
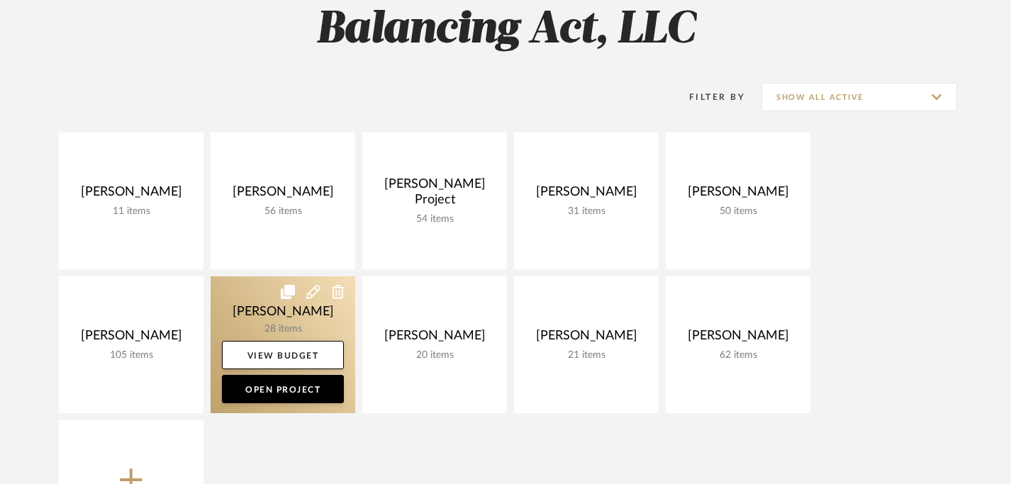
scroll to position [146, 0]
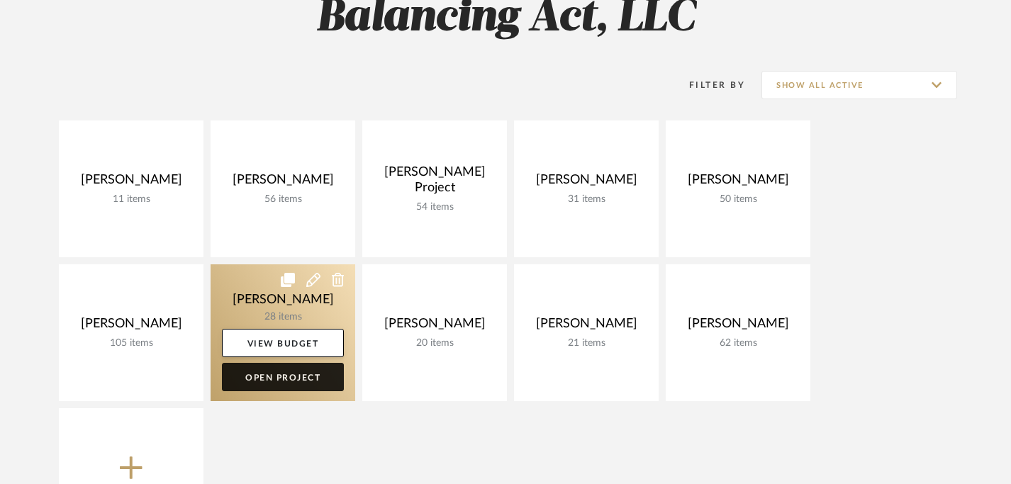
click at [298, 387] on link "Open Project" at bounding box center [283, 377] width 122 height 28
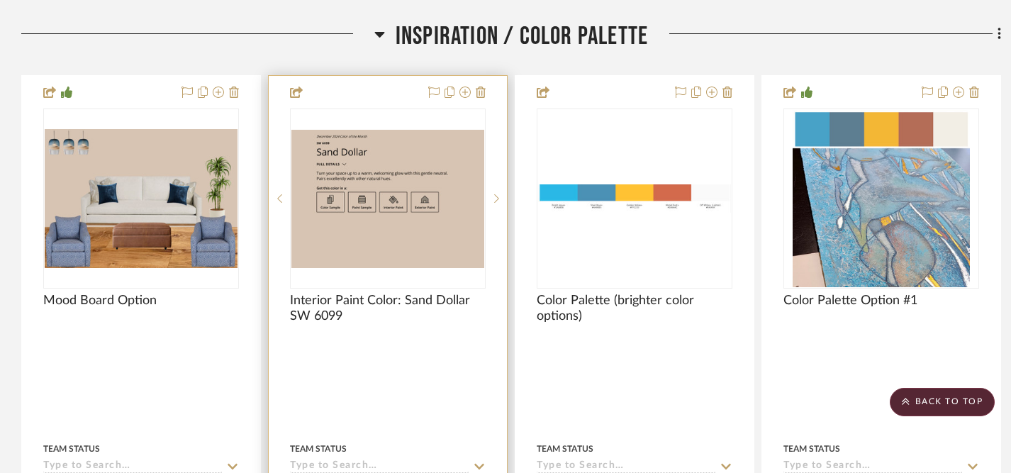
scroll to position [311, 0]
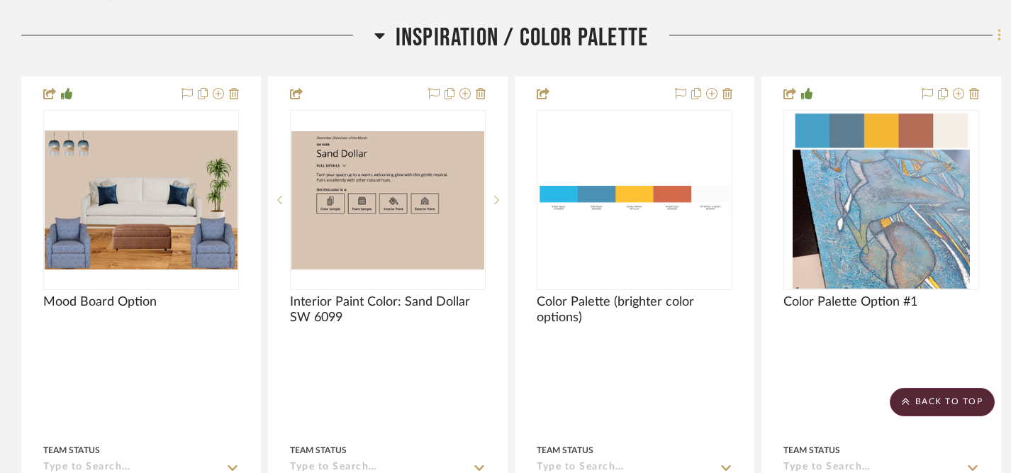
click at [998, 38] on icon at bounding box center [1000, 36] width 4 height 16
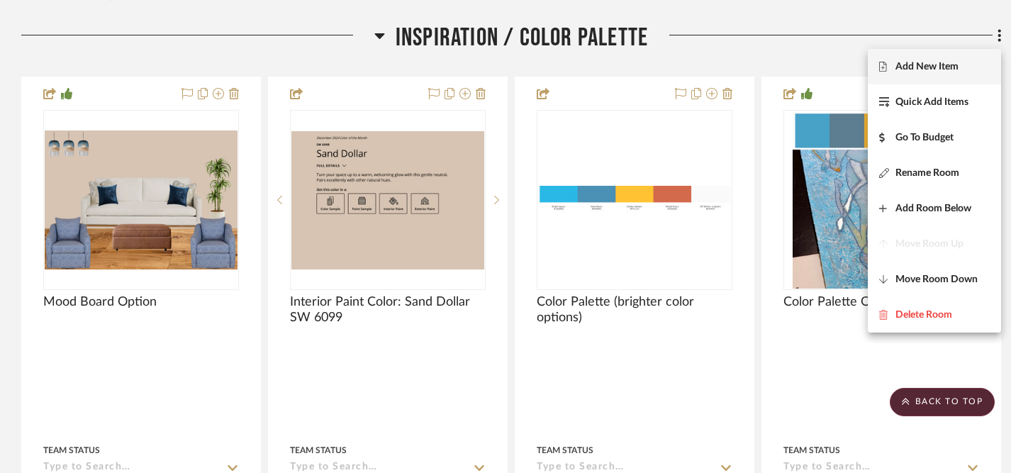
click at [937, 70] on span "Add New Item" at bounding box center [927, 67] width 63 height 12
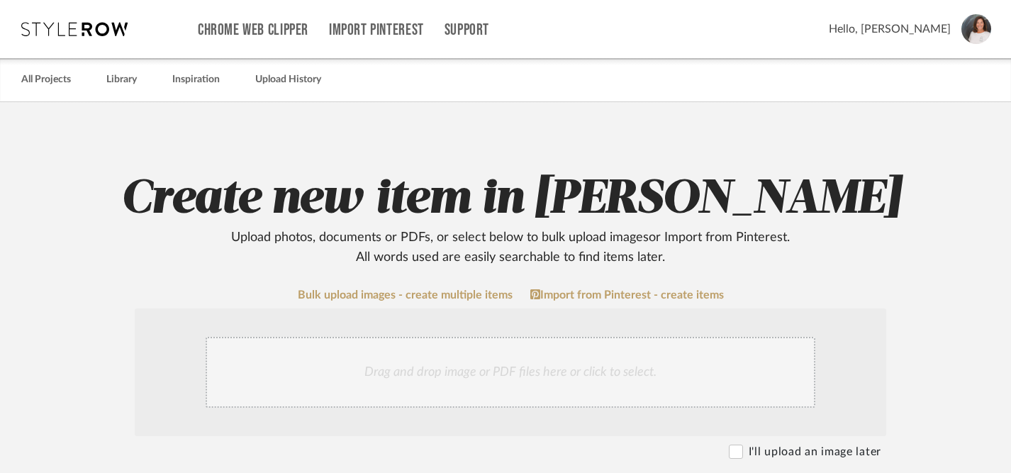
click at [517, 374] on div "Drag and drop image or PDF files here or click to select." at bounding box center [511, 372] width 610 height 71
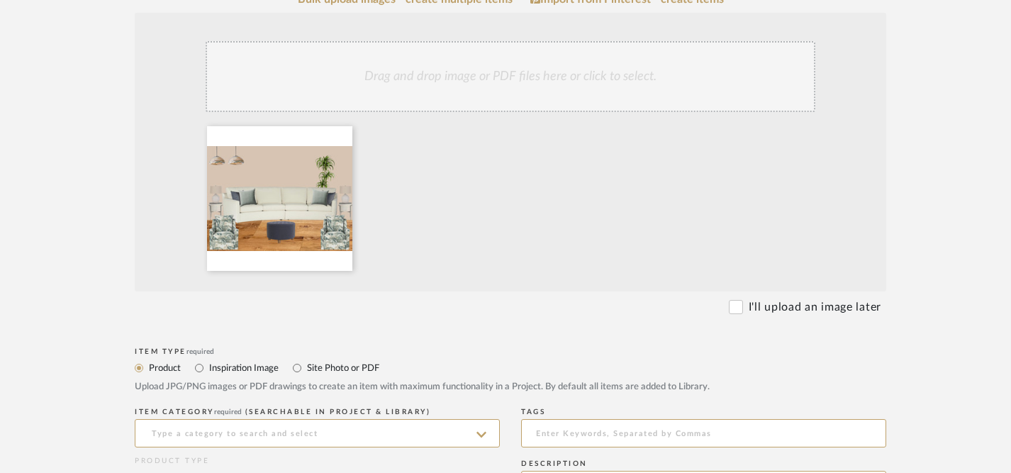
scroll to position [312, 0]
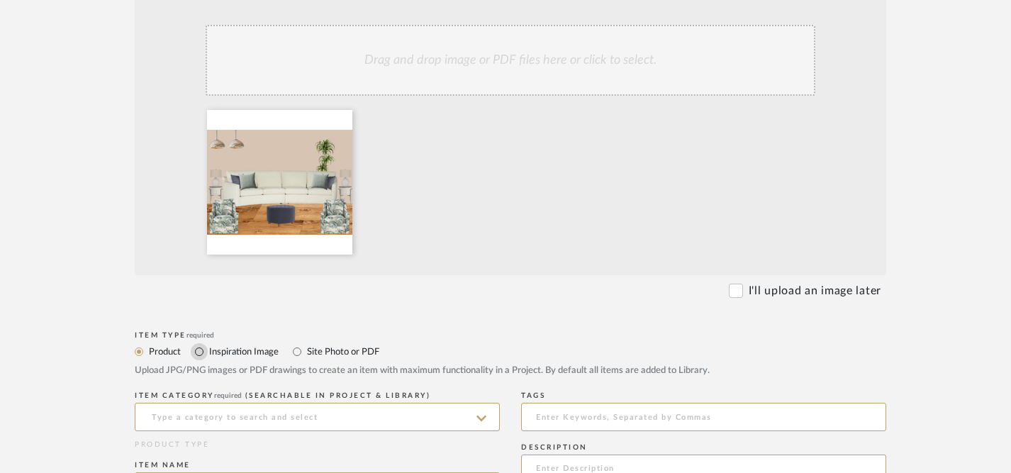
click at [201, 350] on input "Inspiration Image" at bounding box center [199, 351] width 17 height 17
radio input "true"
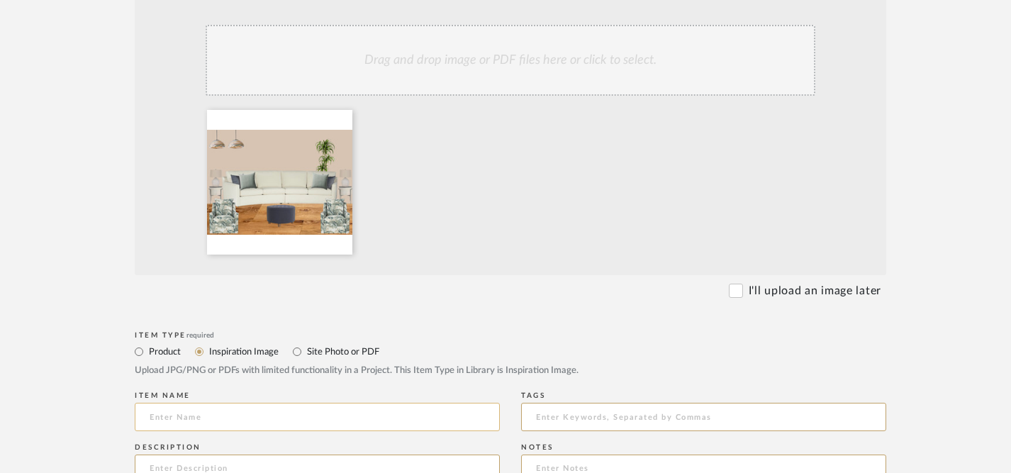
click at [222, 418] on input at bounding box center [317, 417] width 365 height 28
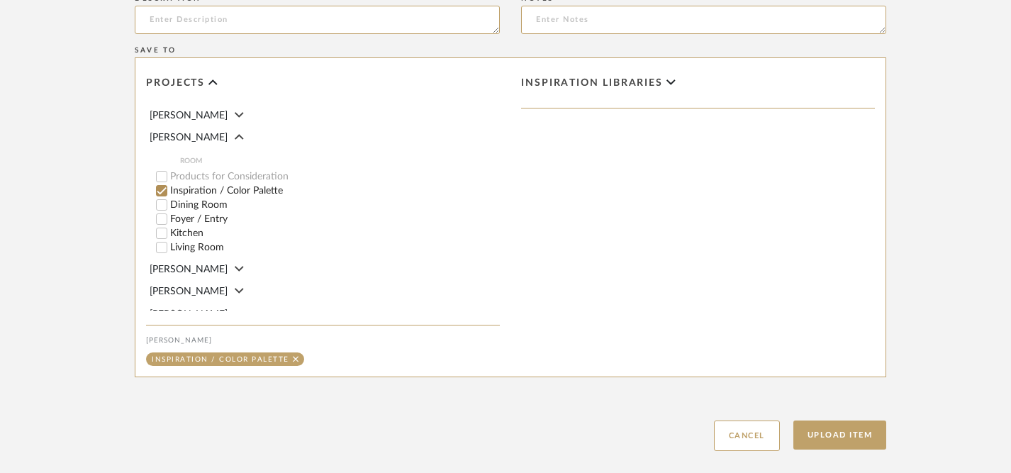
scroll to position [840, 0]
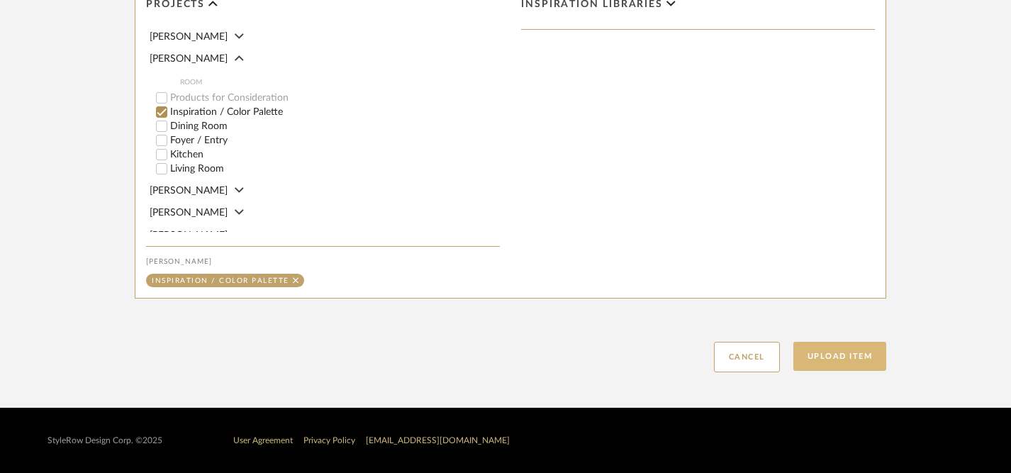
type input "Option #2"
click at [842, 365] on button "Upload Item" at bounding box center [841, 356] width 94 height 29
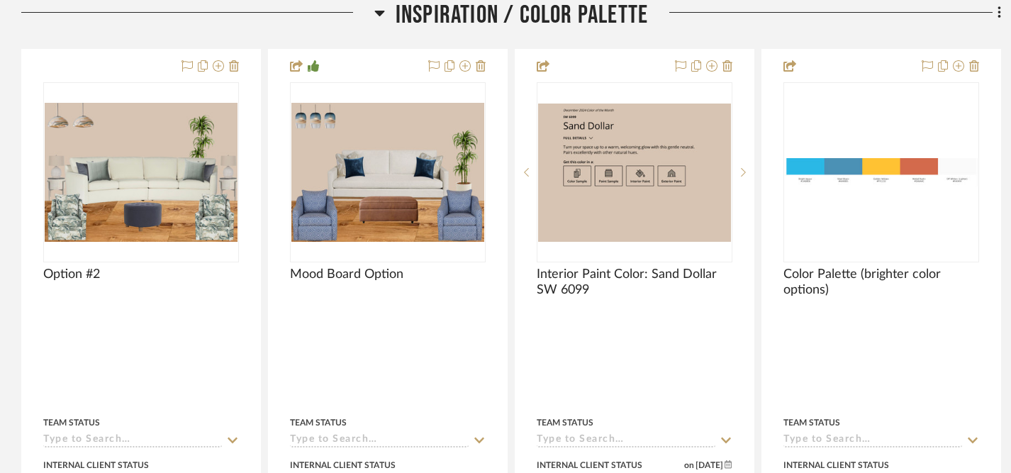
scroll to position [342, 0]
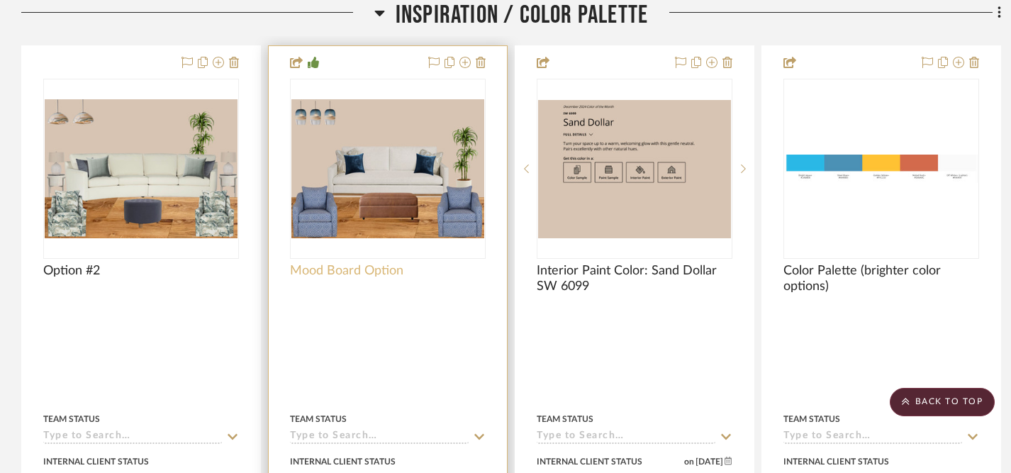
click at [375, 267] on span "Mood Board Option" at bounding box center [346, 271] width 113 height 16
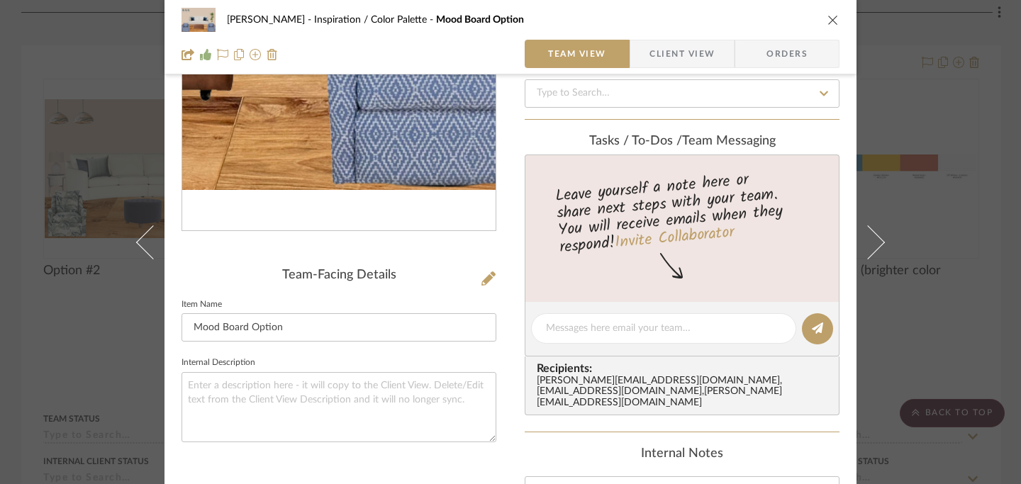
scroll to position [199, 0]
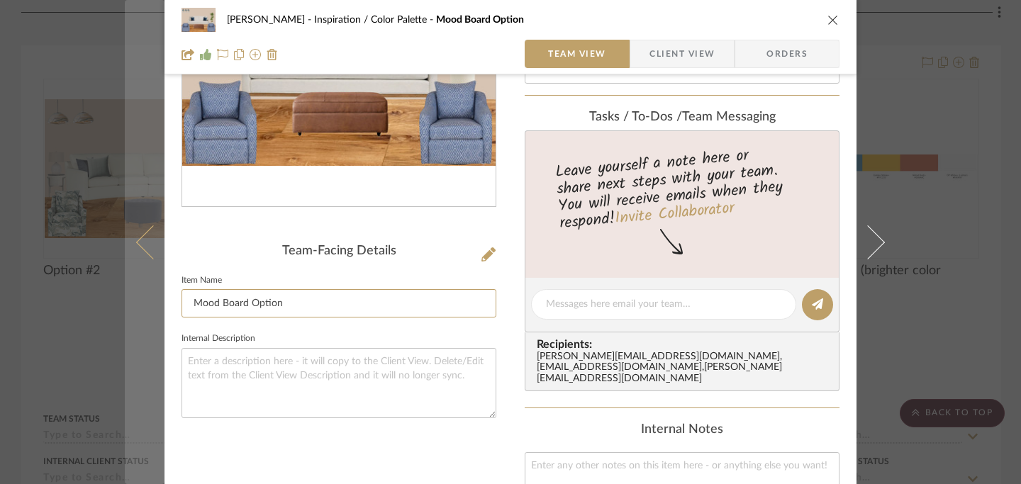
drag, startPoint x: 287, startPoint y: 309, endPoint x: 134, endPoint y: 291, distance: 154.2
click at [133, 290] on mat-dialog-content "Lois Londe Inspiration / Color Palette Mood Board Option Team View Client View …" at bounding box center [511, 317] width 772 height 1011
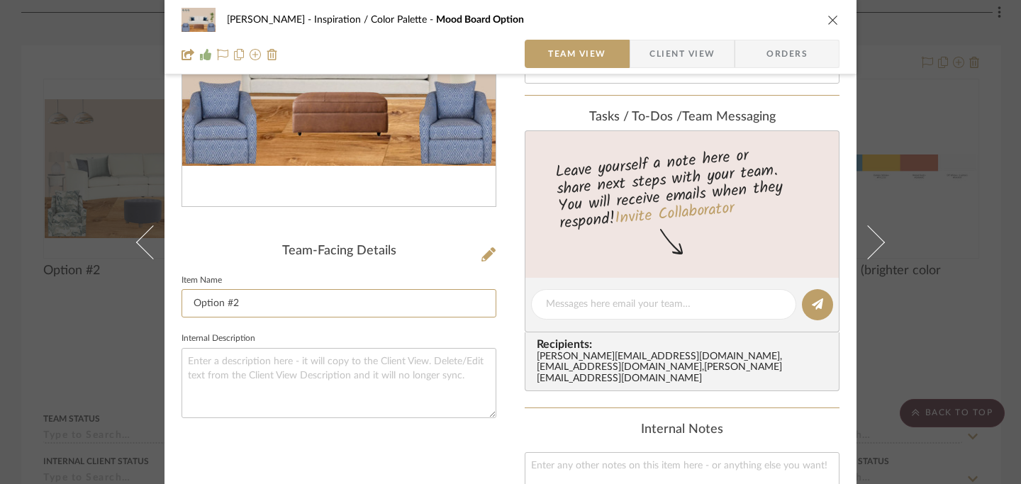
type input "Option #2"
click at [830, 25] on icon "close" at bounding box center [833, 19] width 11 height 11
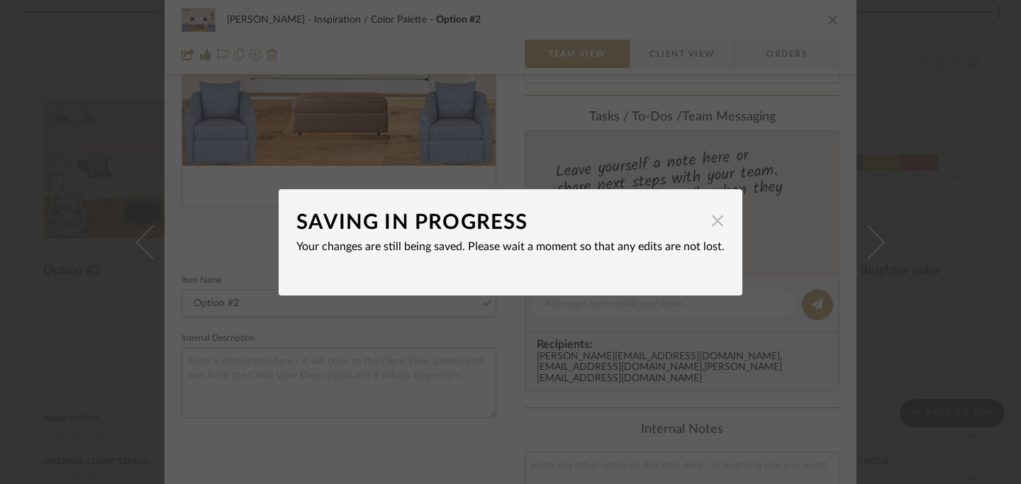
click at [716, 230] on span "button" at bounding box center [718, 221] width 28 height 28
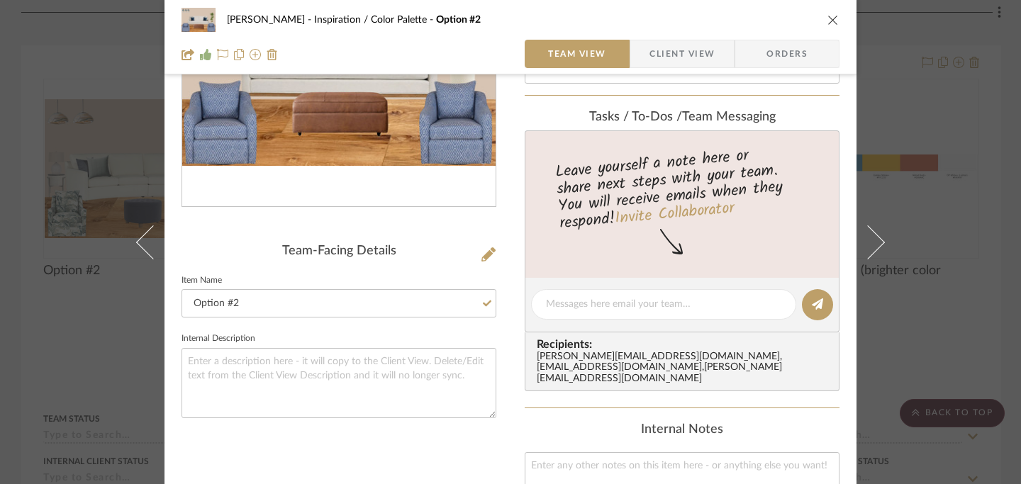
click at [830, 18] on icon "close" at bounding box center [833, 19] width 11 height 11
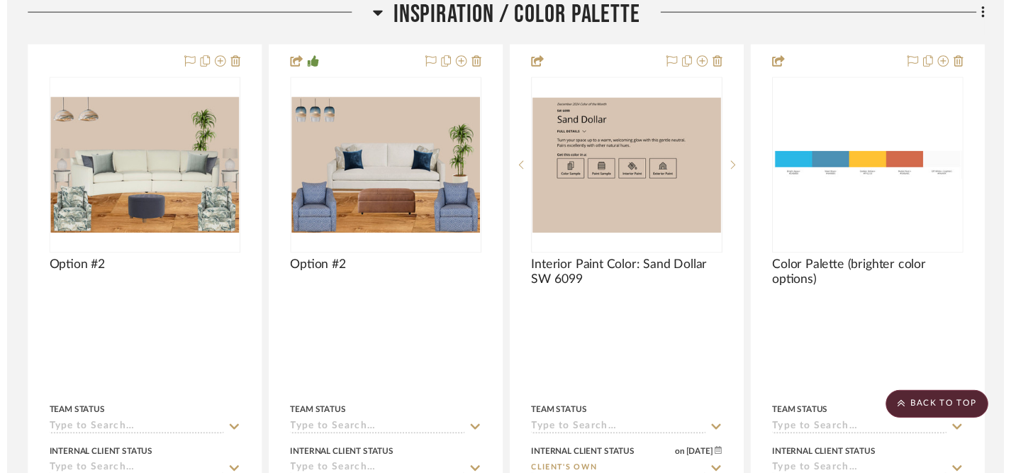
scroll to position [342, 0]
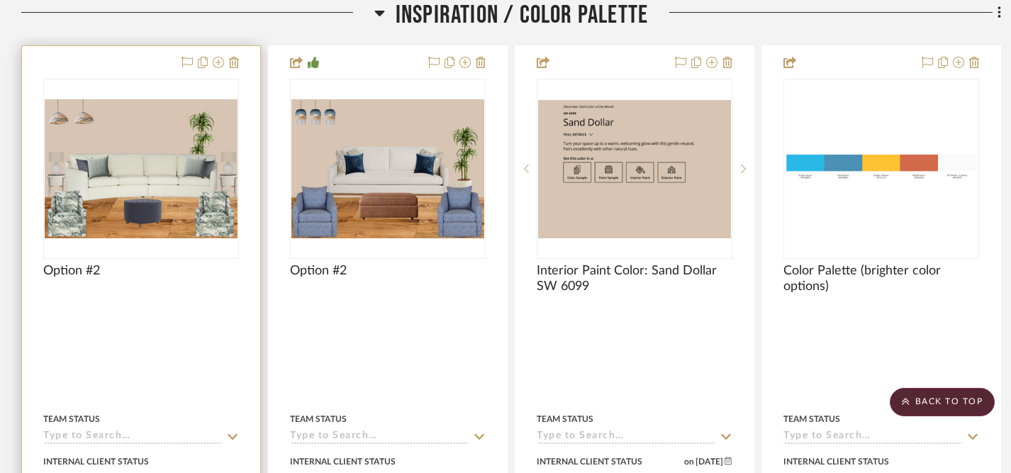
click at [150, 281] on div "Option #2" at bounding box center [141, 278] width 196 height 31
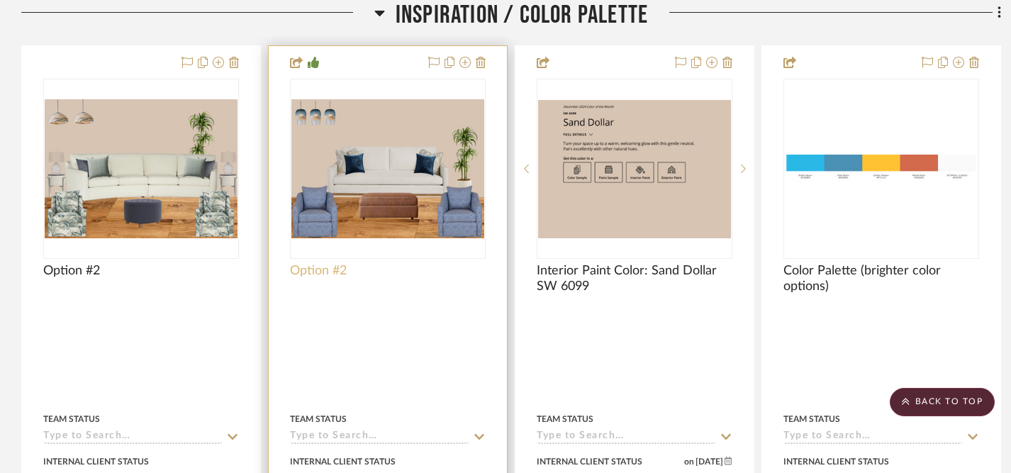
click at [335, 269] on span "Option #2" at bounding box center [318, 271] width 57 height 16
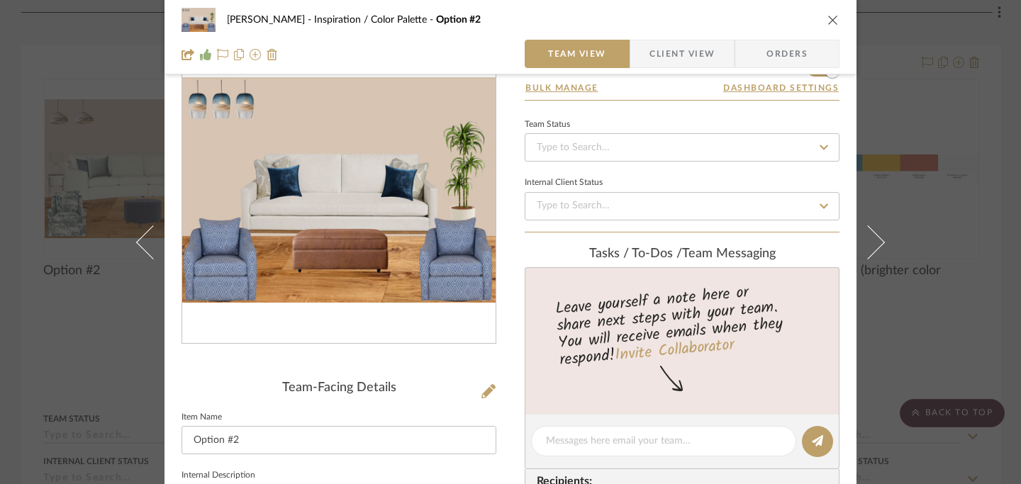
scroll to position [61, 0]
click at [236, 445] on input "Option #2" at bounding box center [339, 441] width 315 height 28
type input "Option #1"
click at [830, 24] on icon "close" at bounding box center [833, 19] width 11 height 11
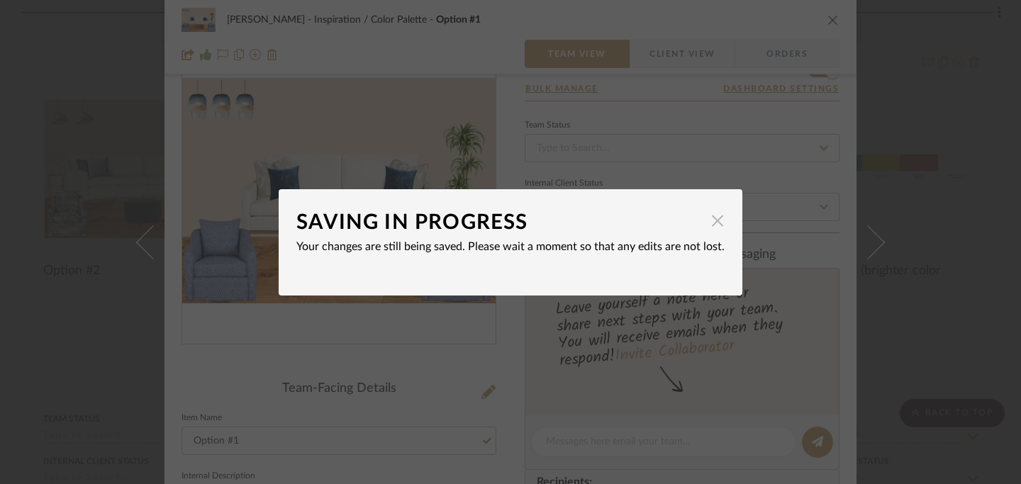
click at [709, 223] on span "button" at bounding box center [718, 221] width 28 height 28
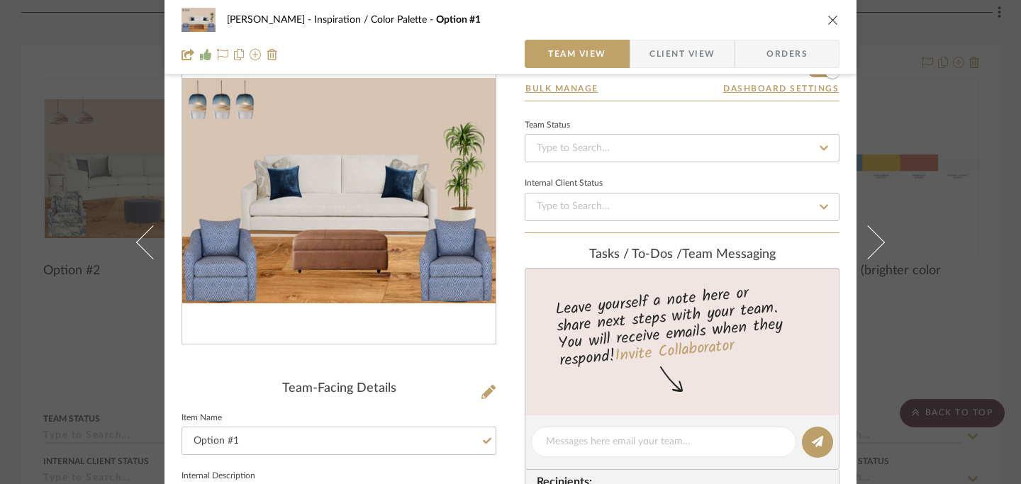
click at [832, 23] on icon "close" at bounding box center [833, 19] width 11 height 11
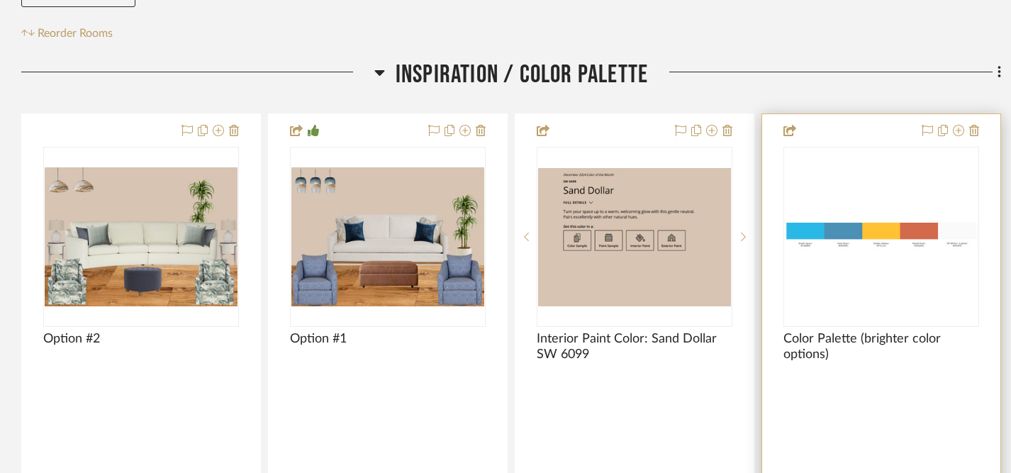
scroll to position [274, 0]
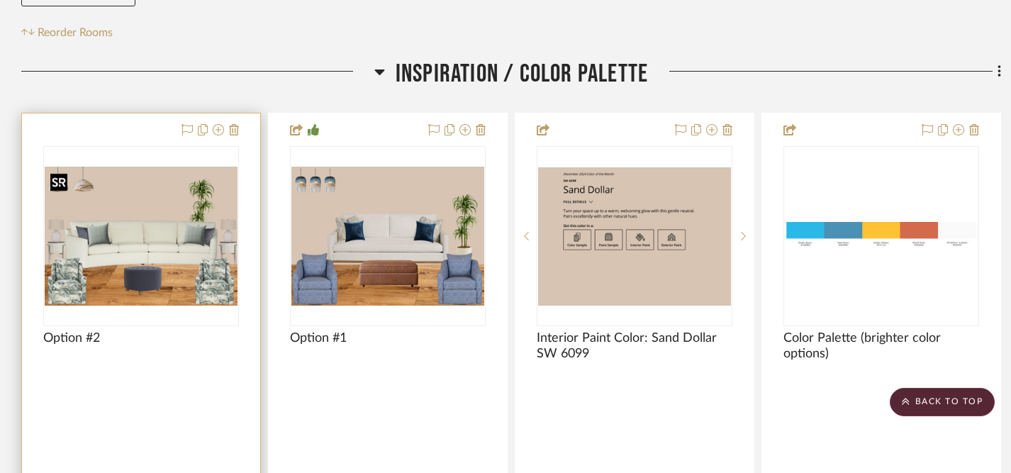
click at [189, 271] on img "0" at bounding box center [141, 236] width 193 height 139
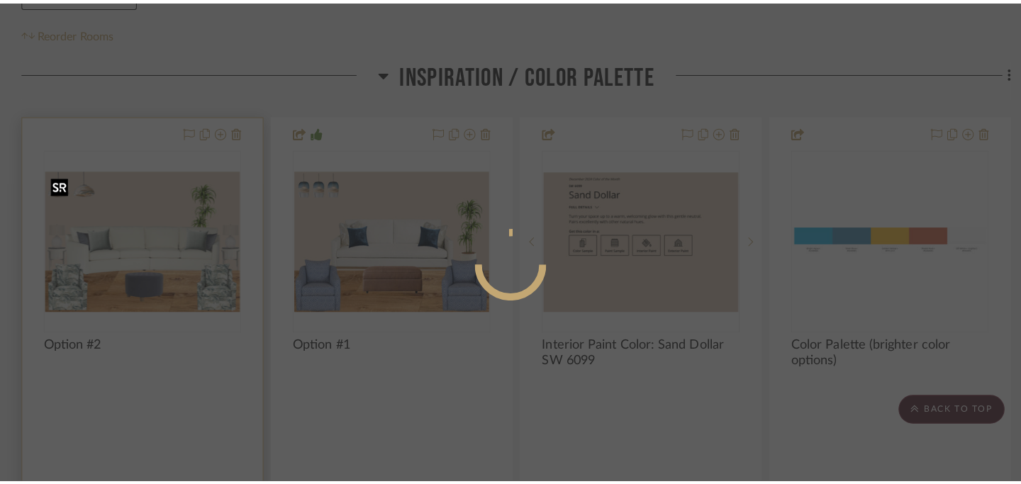
scroll to position [0, 0]
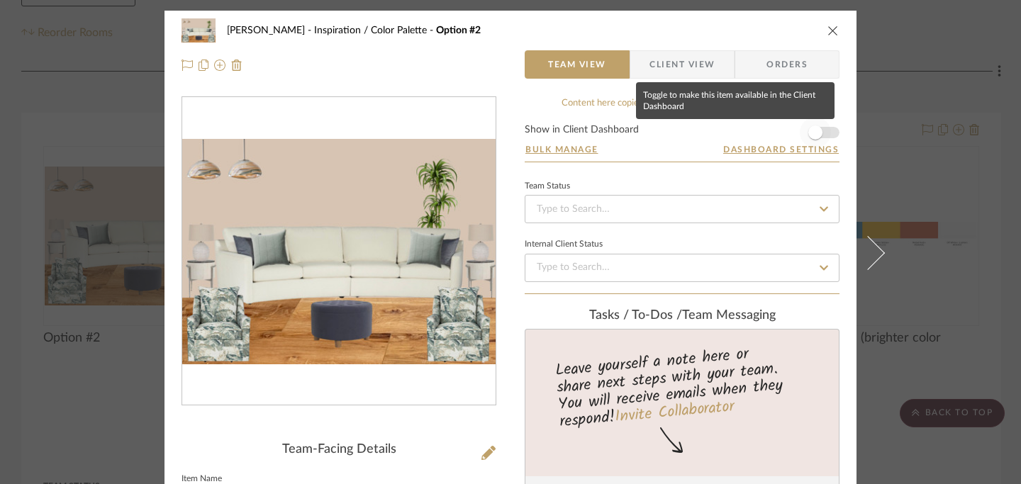
click at [809, 134] on span "button" at bounding box center [816, 133] width 14 height 14
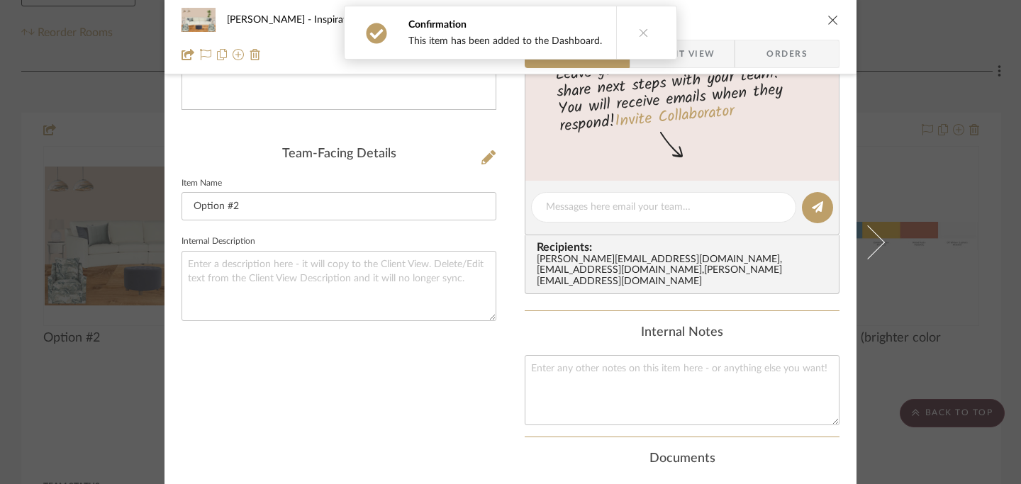
scroll to position [302, 0]
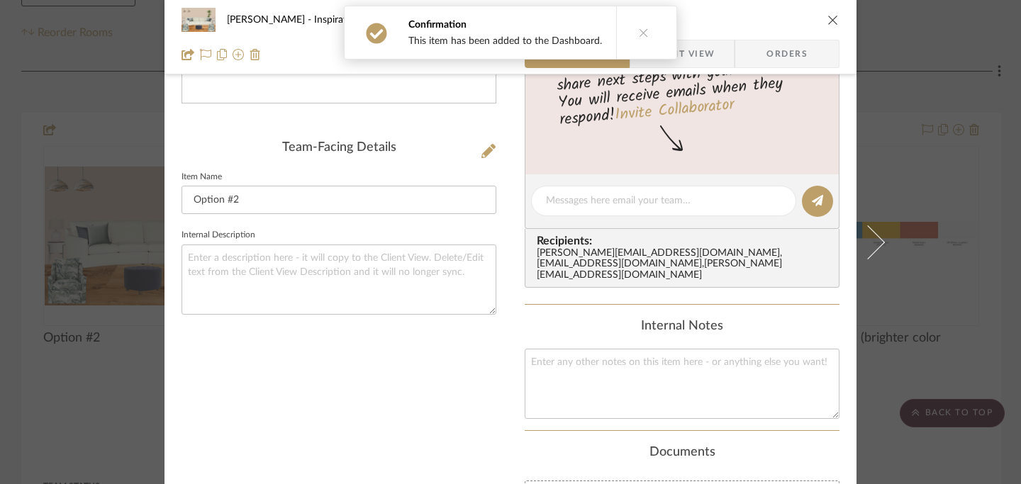
click at [828, 20] on icon "close" at bounding box center [833, 19] width 11 height 11
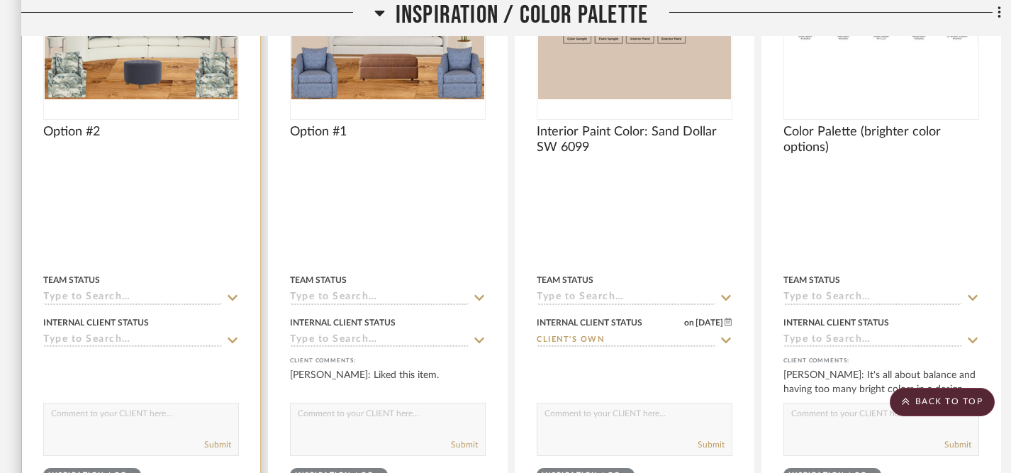
scroll to position [480, 0]
click at [188, 428] on textarea at bounding box center [141, 417] width 194 height 27
click at [183, 418] on textarea "Here's another mood board option using furniture from Matter Brothers." at bounding box center [141, 417] width 194 height 27
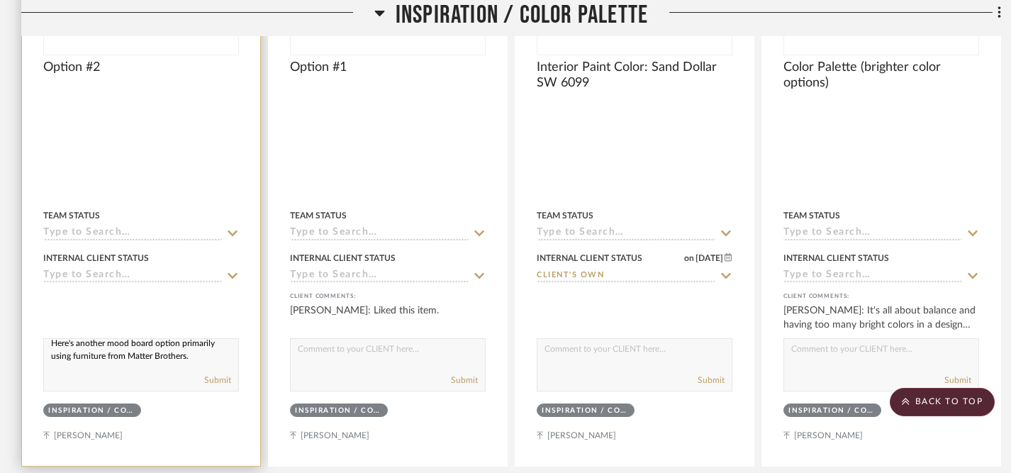
scroll to position [0, 0]
click at [184, 355] on textarea "Here's another mood board option primarily using furniture from Matter Brothers." at bounding box center [141, 352] width 194 height 27
drag, startPoint x: 184, startPoint y: 355, endPoint x: 201, endPoint y: 373, distance: 24.6
click at [201, 373] on div "Here's another mood board option primarily using furniture from Matter Brothers…" at bounding box center [141, 364] width 196 height 53
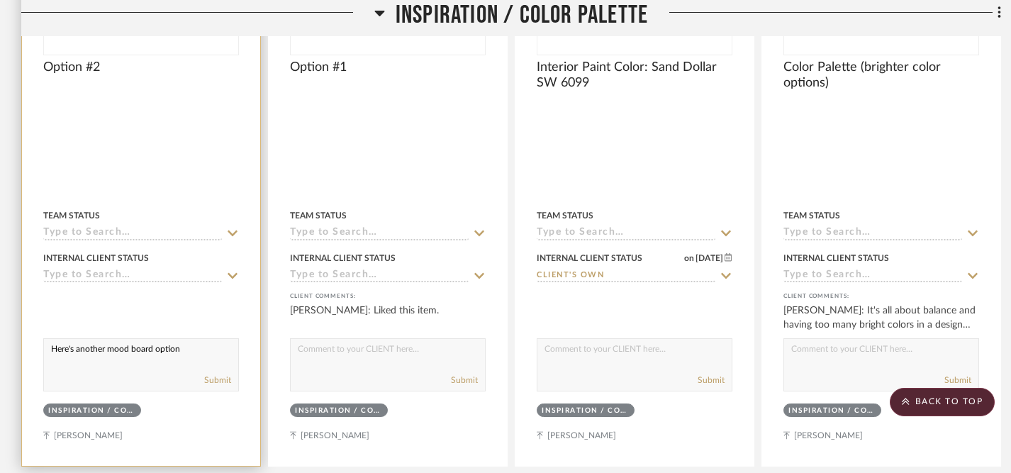
scroll to position [0, 0]
type textarea "Here's another mood board option to consider."
click at [225, 380] on button "Submit" at bounding box center [217, 380] width 27 height 13
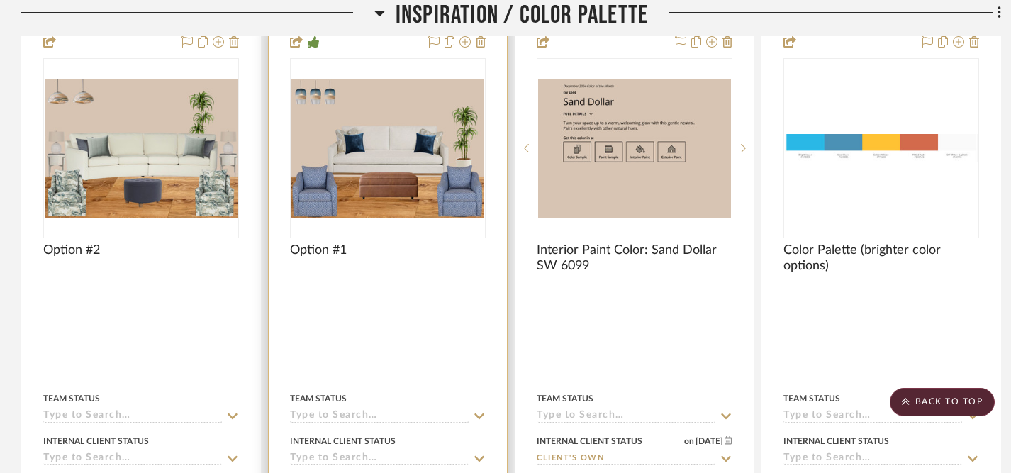
scroll to position [355, 0]
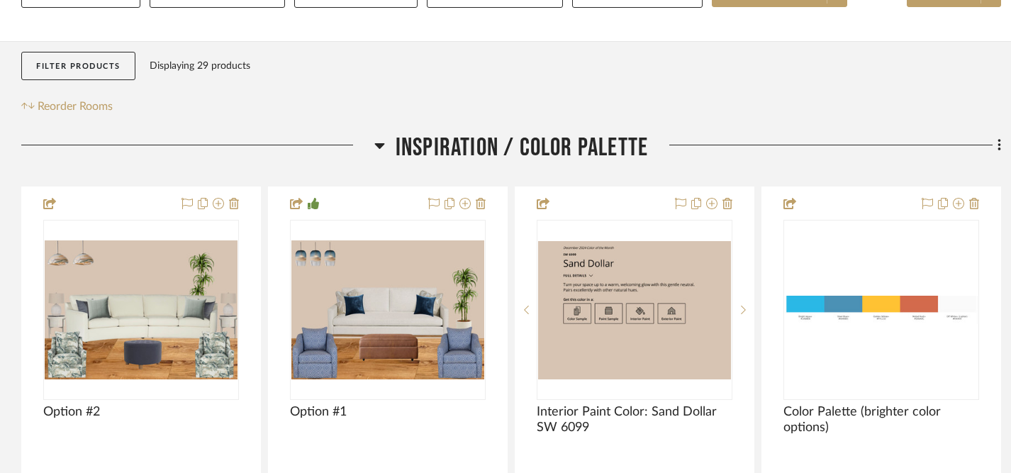
scroll to position [203, 0]
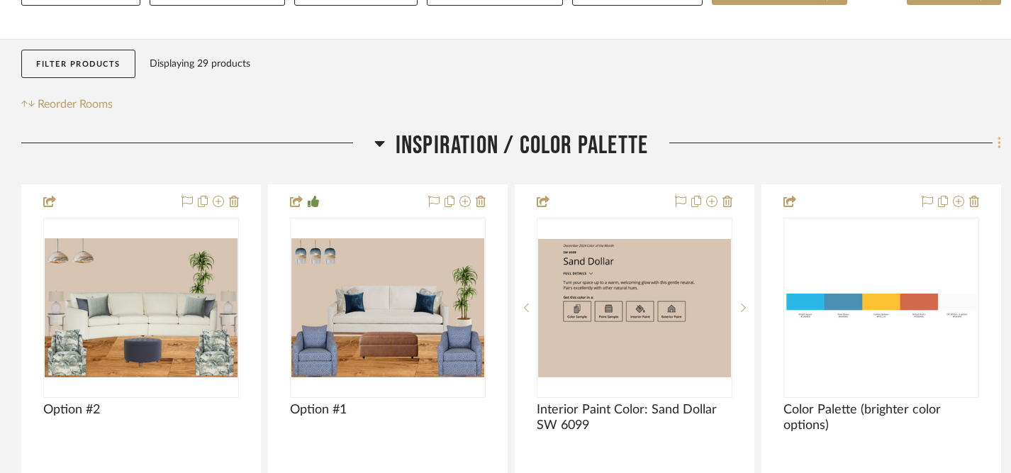
click at [999, 143] on icon at bounding box center [1000, 143] width 4 height 16
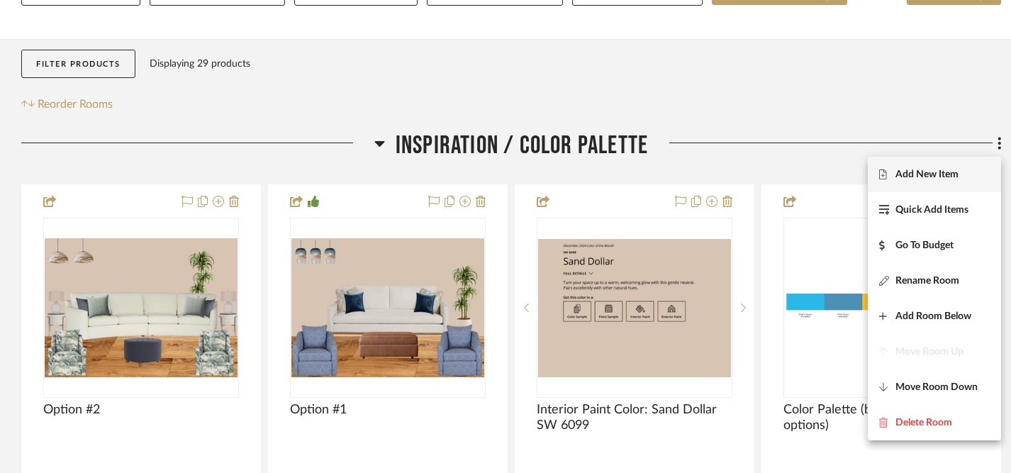
click at [936, 177] on span "Add New Item" at bounding box center [927, 175] width 63 height 12
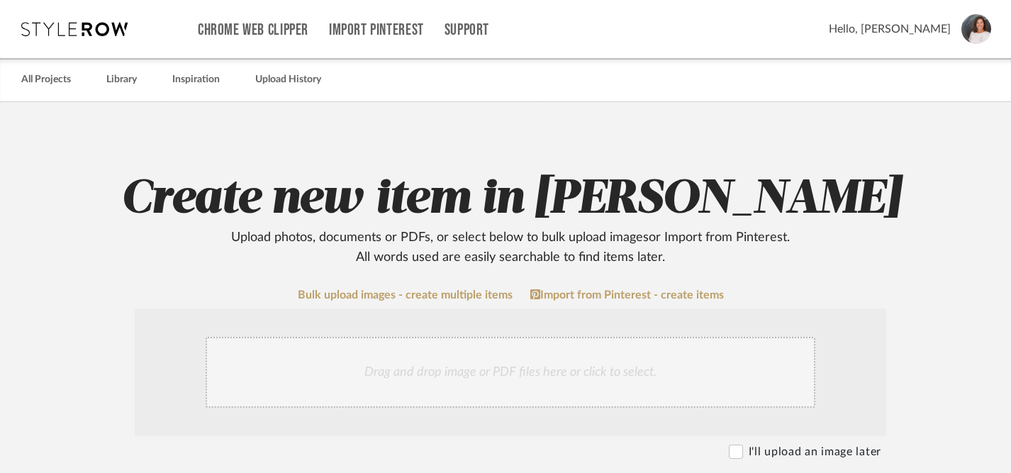
click at [459, 371] on div "Drag and drop image or PDF files here or click to select." at bounding box center [511, 372] width 610 height 71
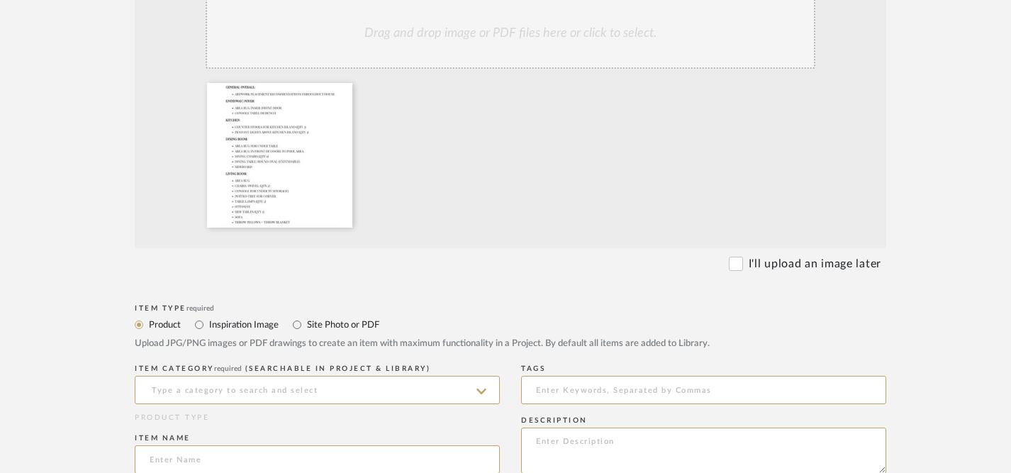
scroll to position [350, 0]
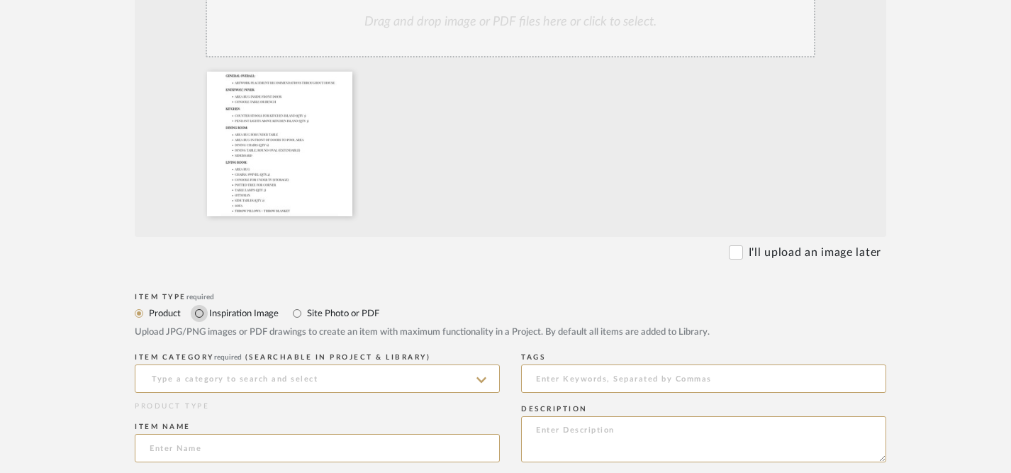
click at [199, 313] on input "Inspiration Image" at bounding box center [199, 313] width 17 height 17
radio input "true"
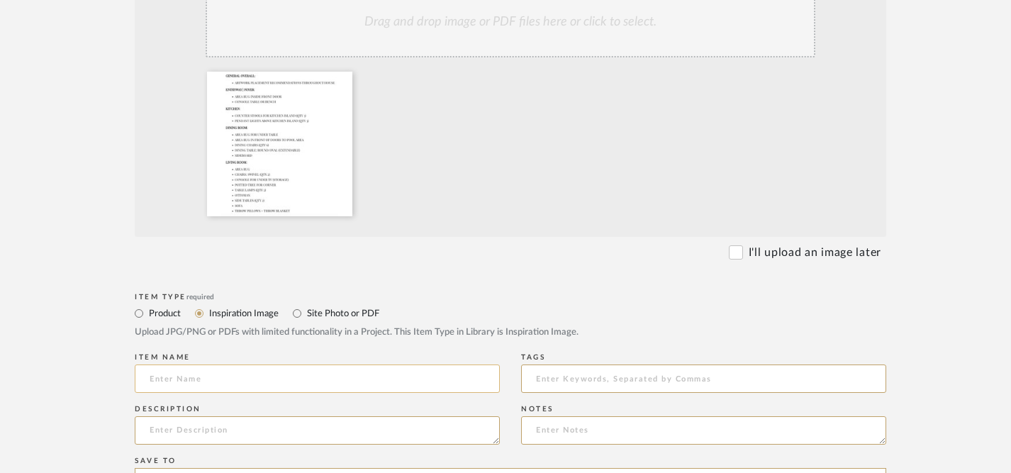
click at [255, 382] on input at bounding box center [317, 379] width 365 height 28
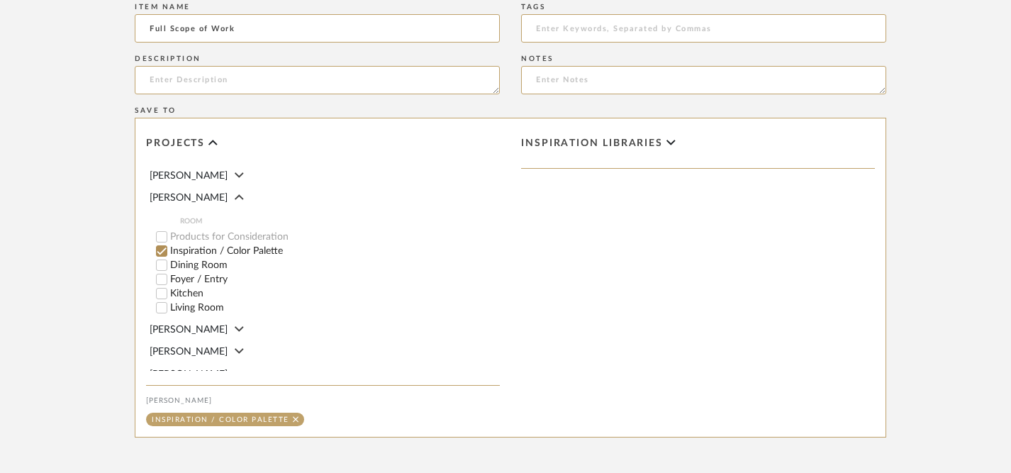
scroll to position [840, 0]
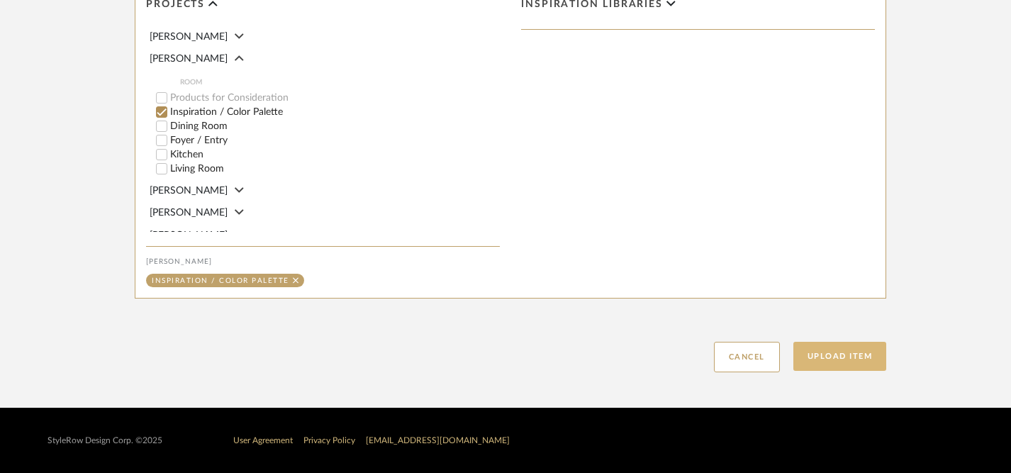
type input "Full Scope of Work"
click at [855, 357] on button "Upload Item" at bounding box center [841, 356] width 94 height 29
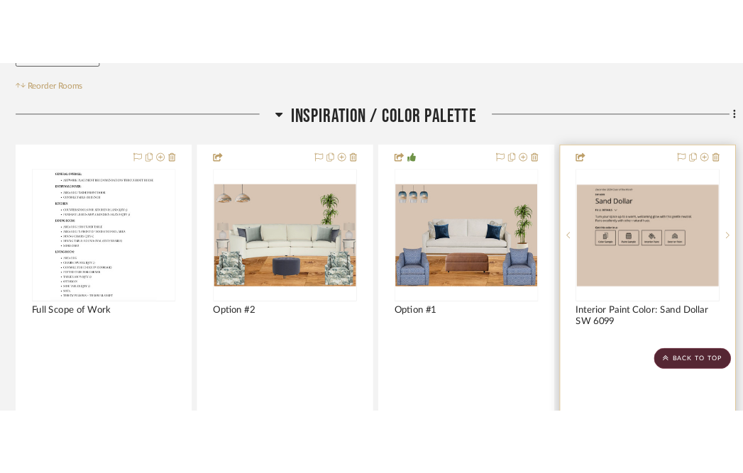
scroll to position [273, 0]
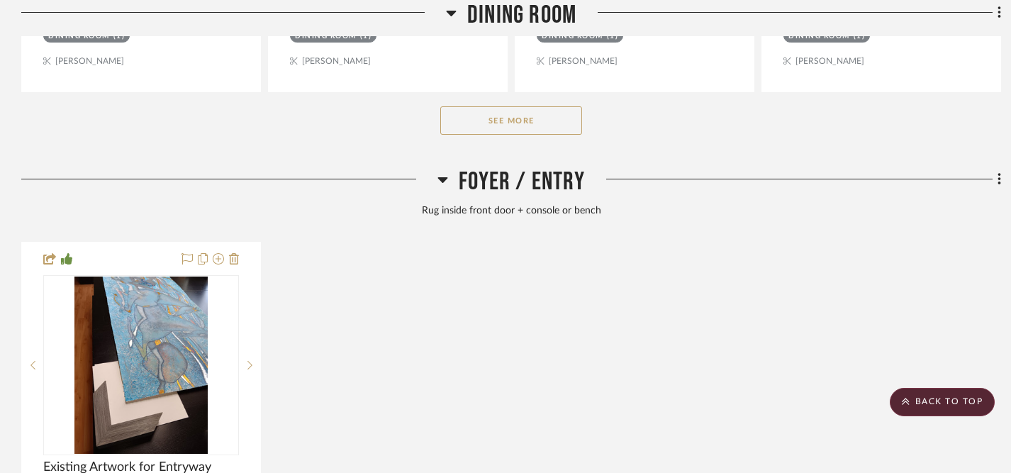
scroll to position [1669, 0]
click at [506, 119] on button "See More" at bounding box center [511, 121] width 142 height 28
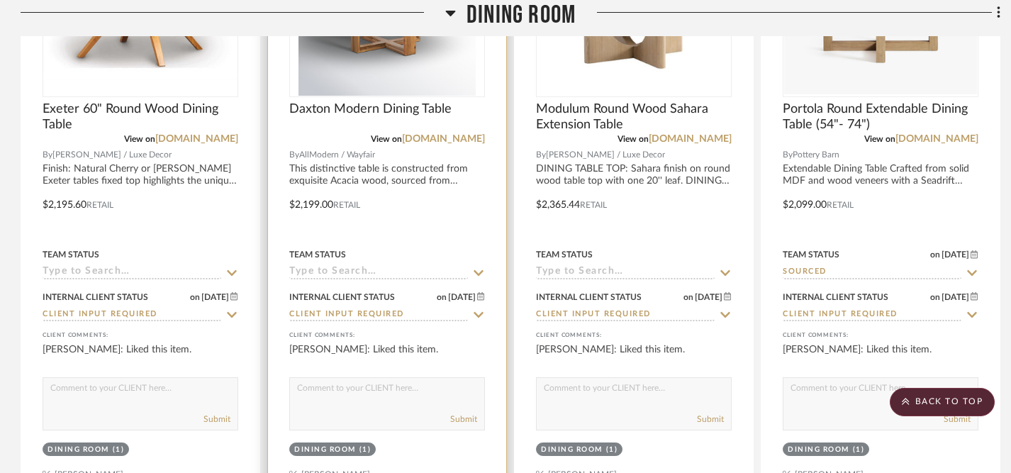
scroll to position [1816, 1]
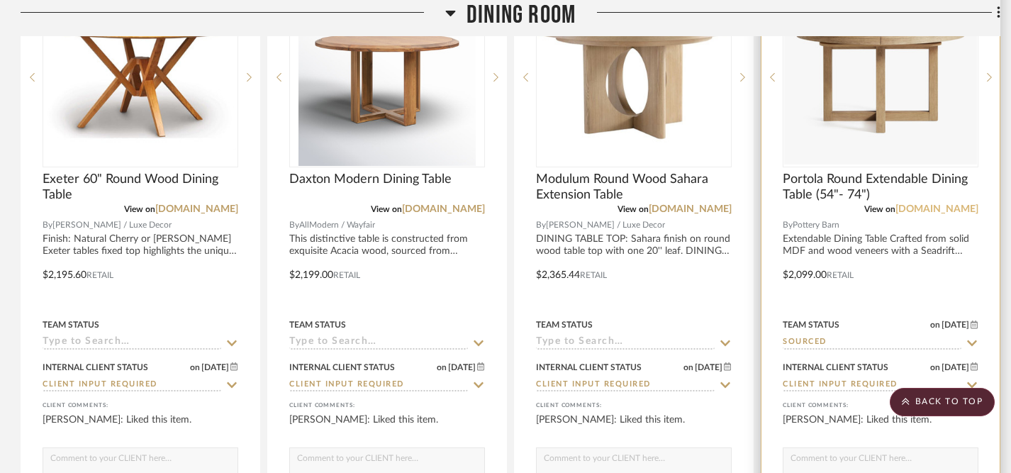
click at [752, 212] on link "potterybarn.com" at bounding box center [937, 209] width 83 height 10
